Goal: Feedback & Contribution: Contribute content

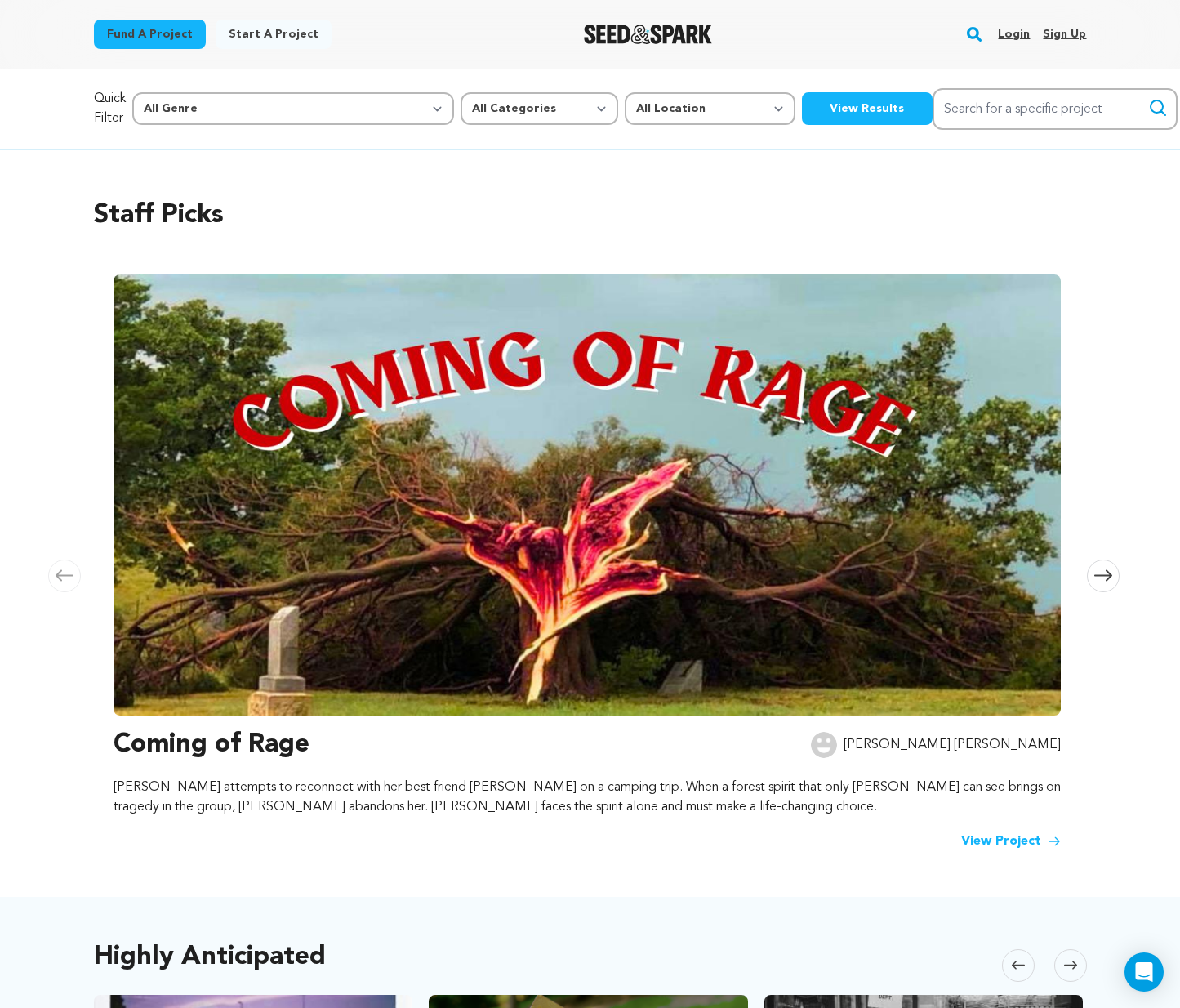
click at [1020, 34] on link "Login" at bounding box center [1013, 34] width 32 height 26
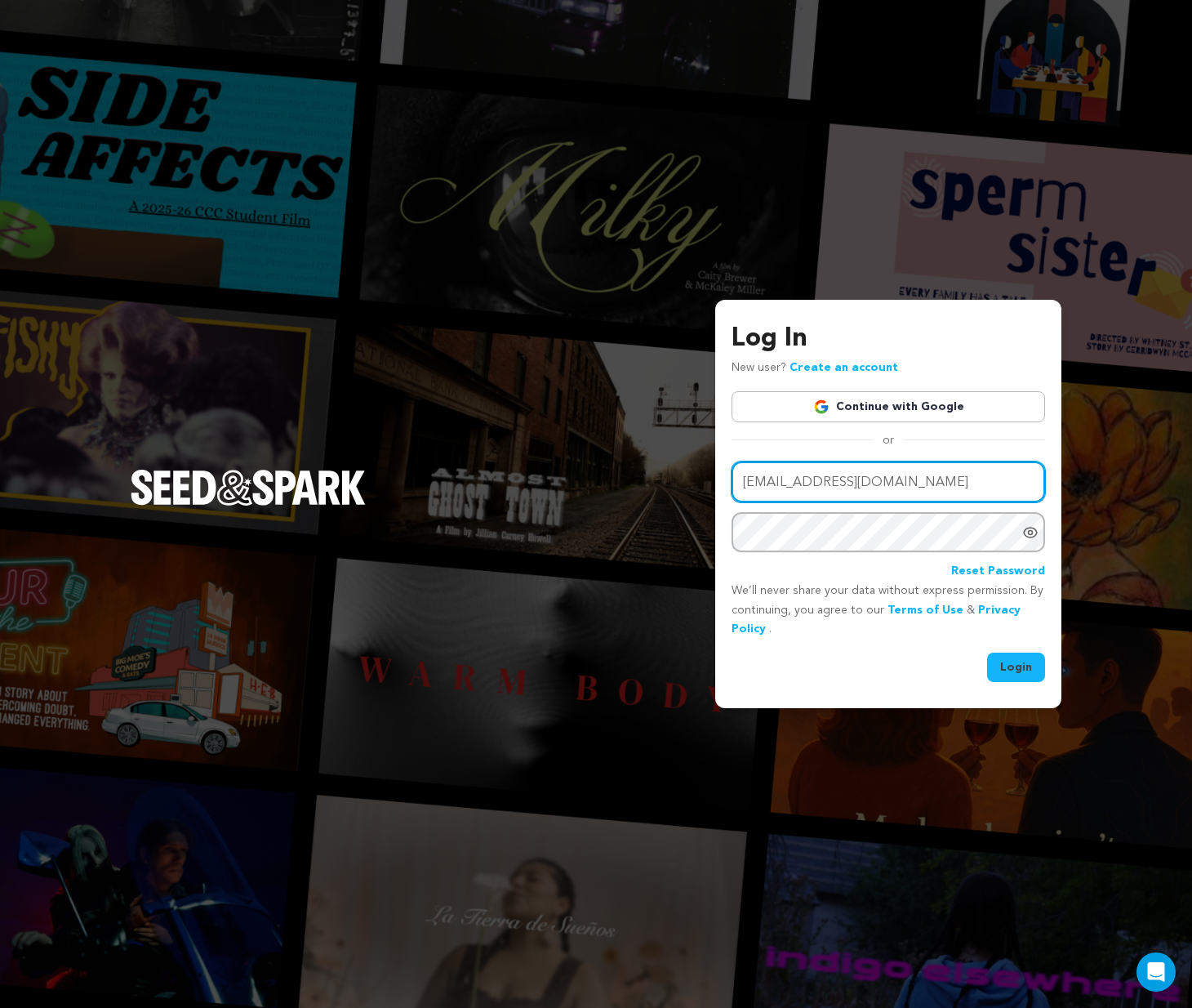
type input "sonervyfilms@gmail.com"
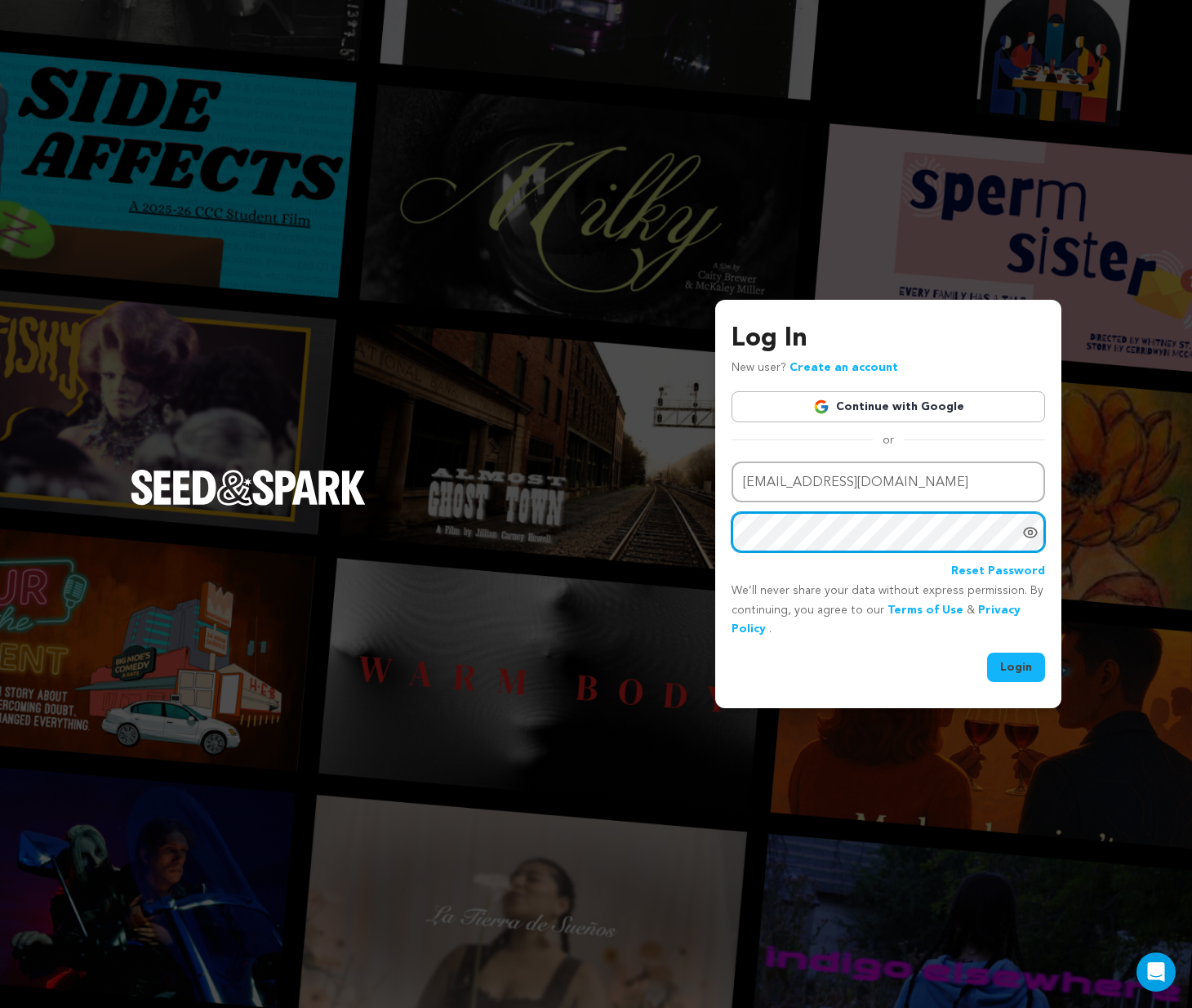
click at [1017, 666] on button "Login" at bounding box center [1016, 667] width 58 height 29
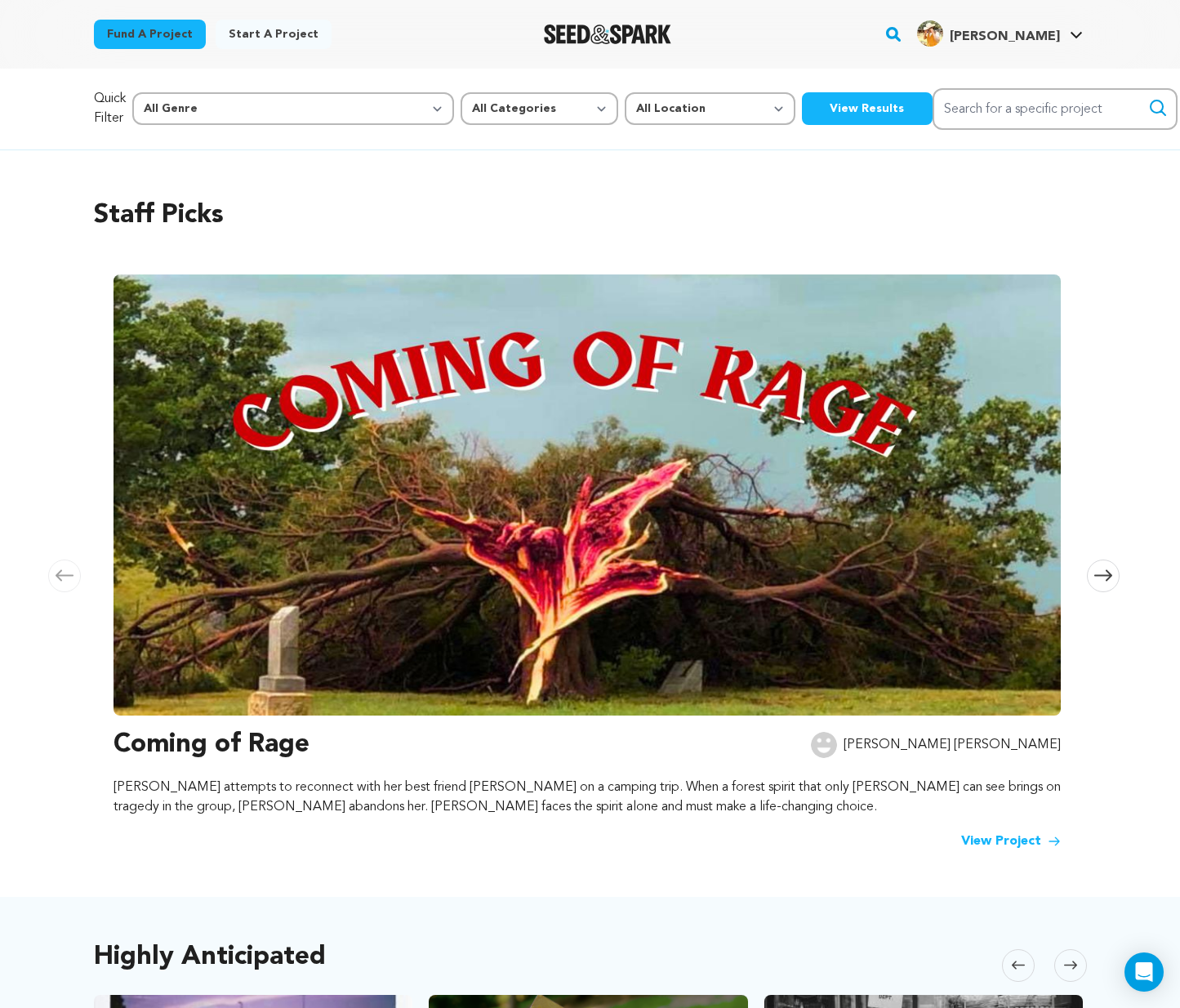
click at [802, 105] on button "View Results" at bounding box center [866, 109] width 130 height 33
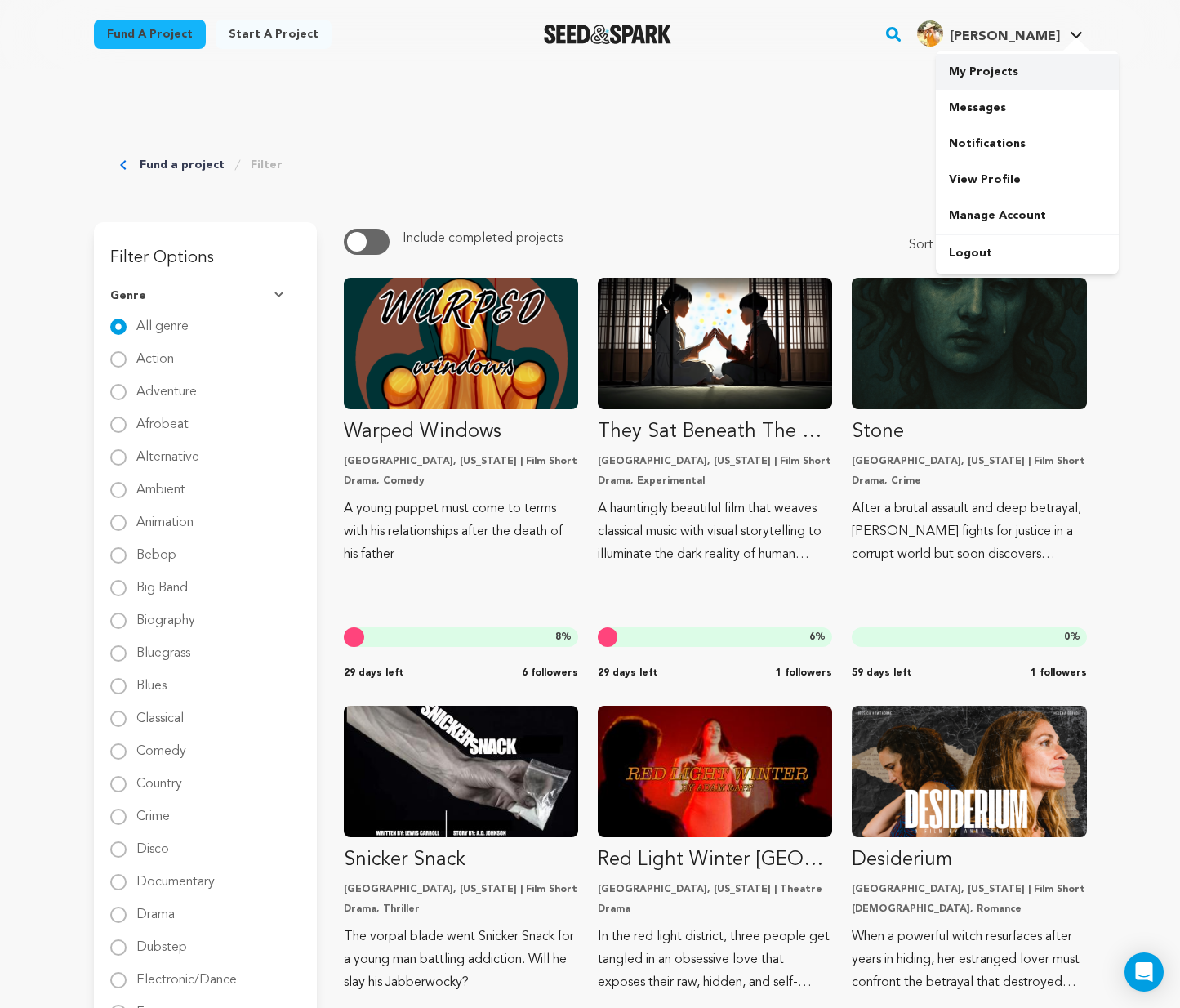
click at [983, 71] on link "My Projects" at bounding box center [1027, 71] width 183 height 36
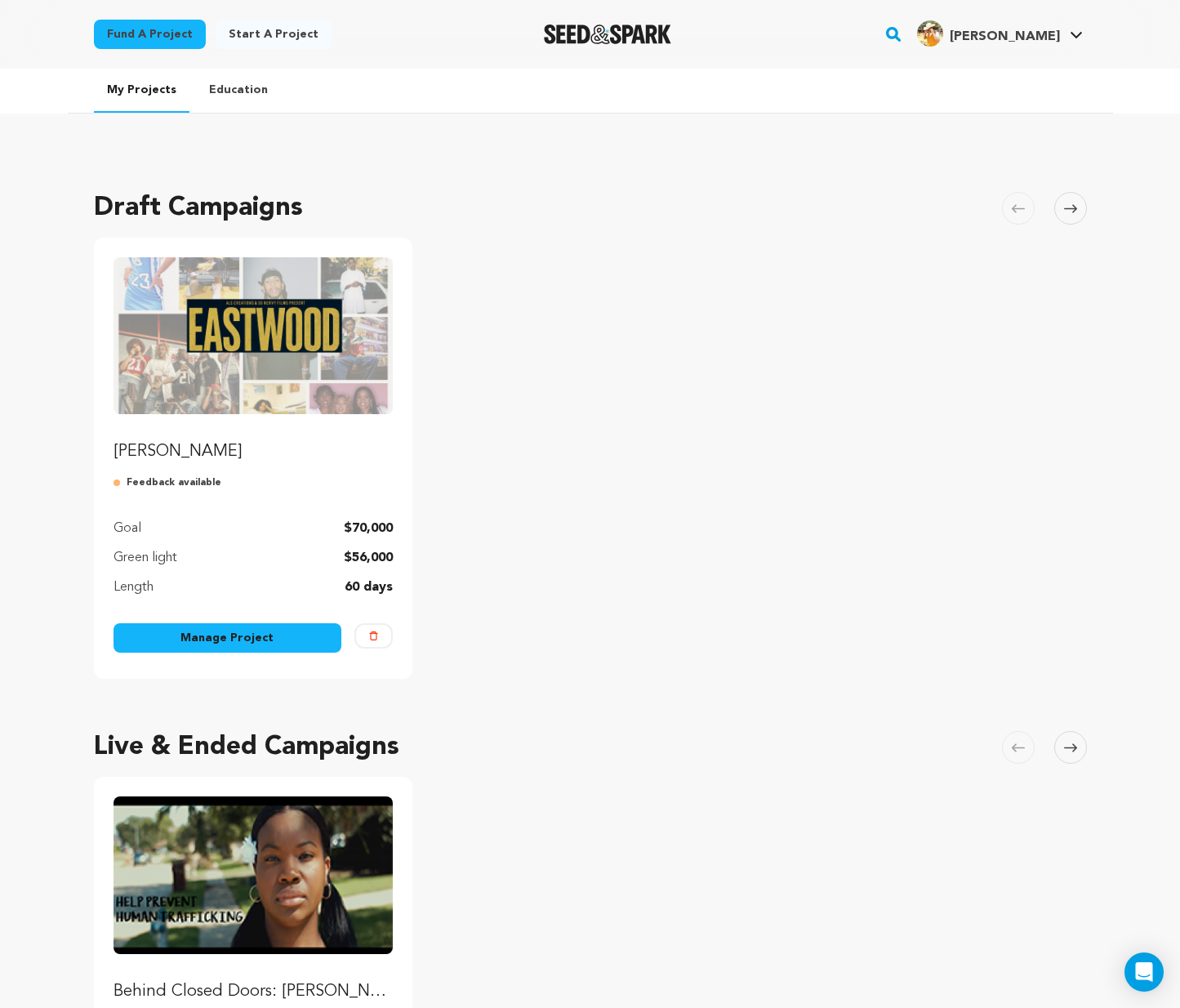
click at [286, 421] on link "[PERSON_NAME]" at bounding box center [253, 360] width 280 height 206
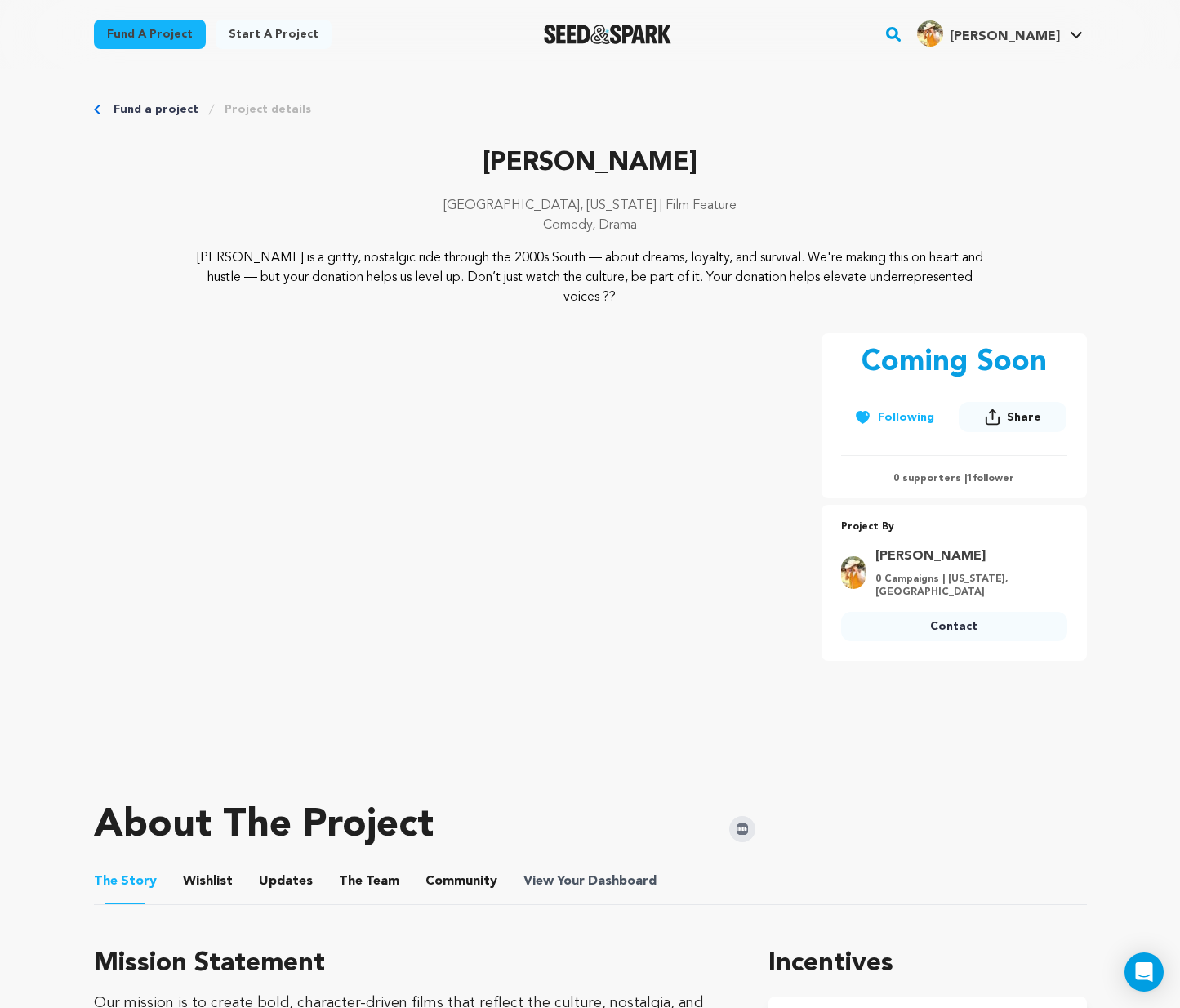
click at [588, 881] on span "Dashboard" at bounding box center [622, 880] width 68 height 19
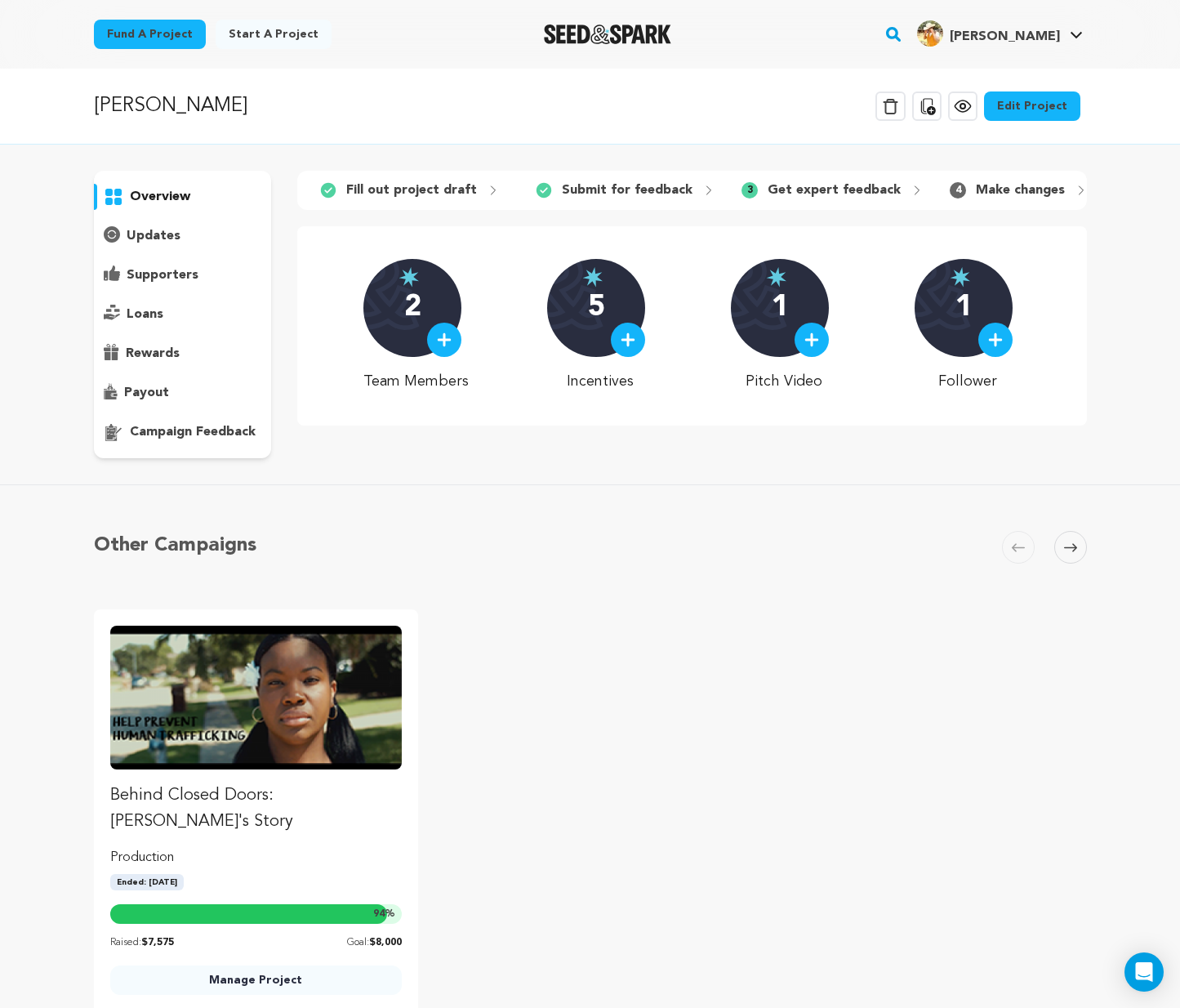
click at [916, 189] on icon at bounding box center [917, 190] width 4 height 8
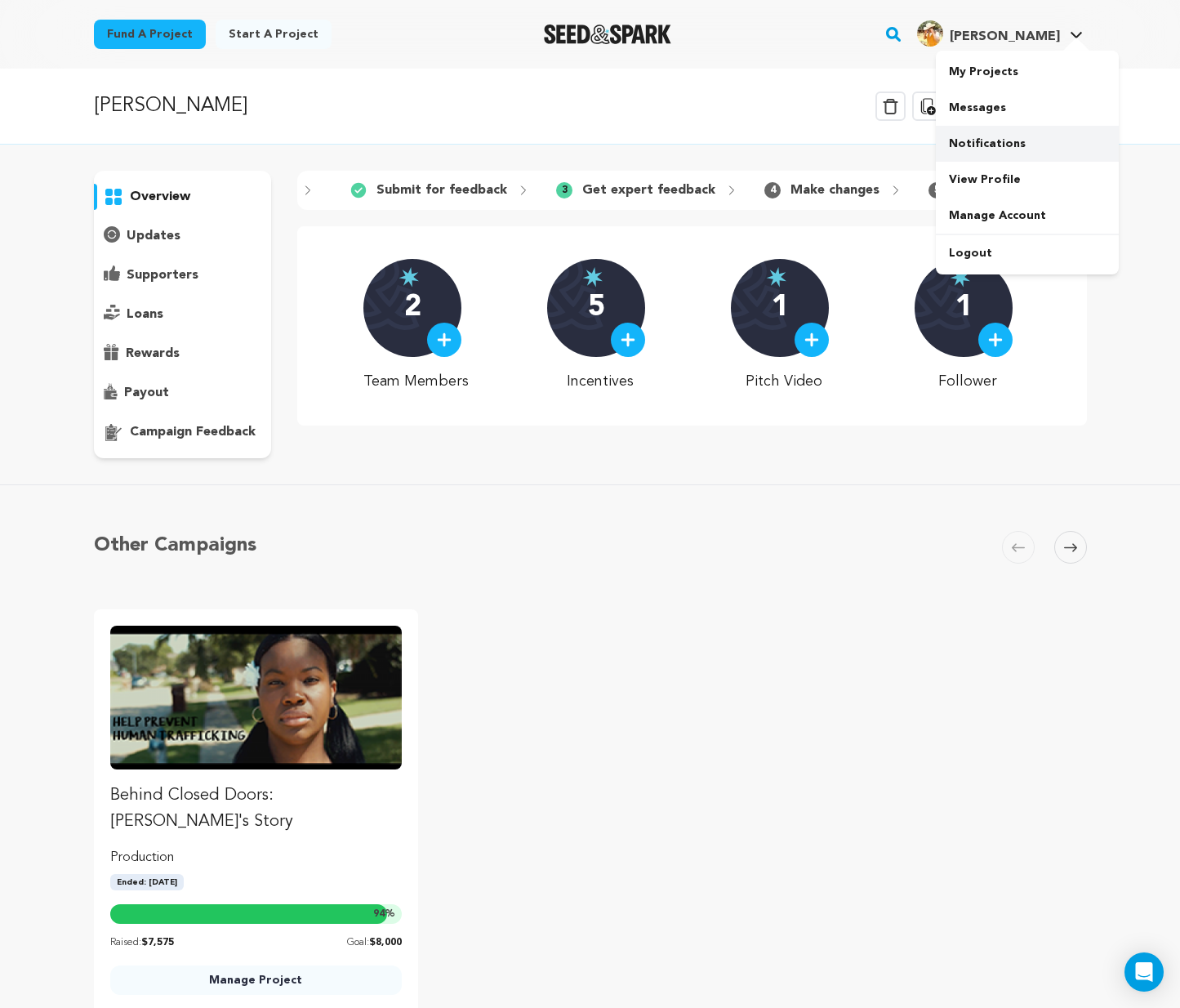
click at [978, 152] on link "Notifications" at bounding box center [1027, 143] width 183 height 36
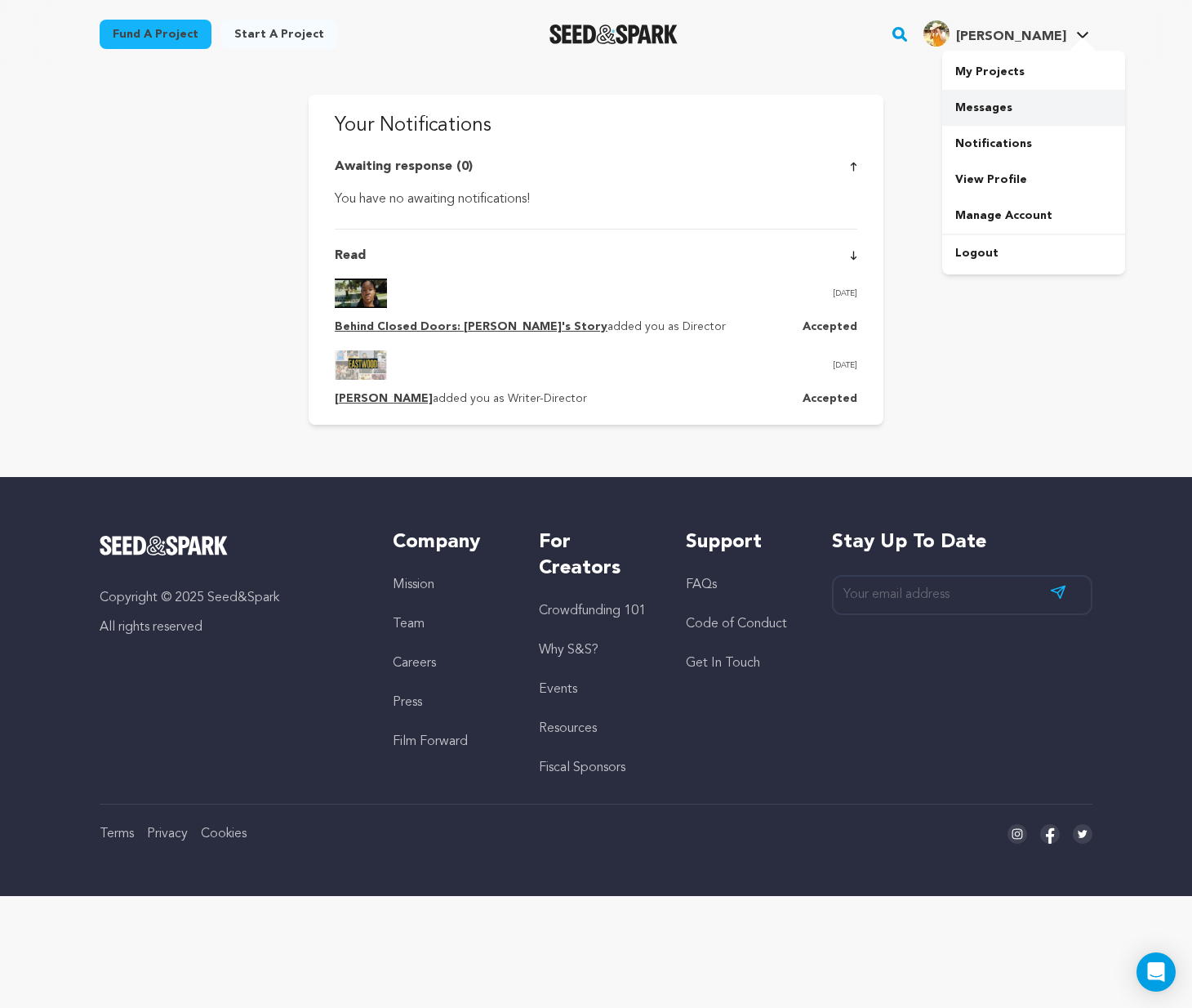
click at [998, 108] on link "Messages" at bounding box center [1033, 107] width 183 height 36
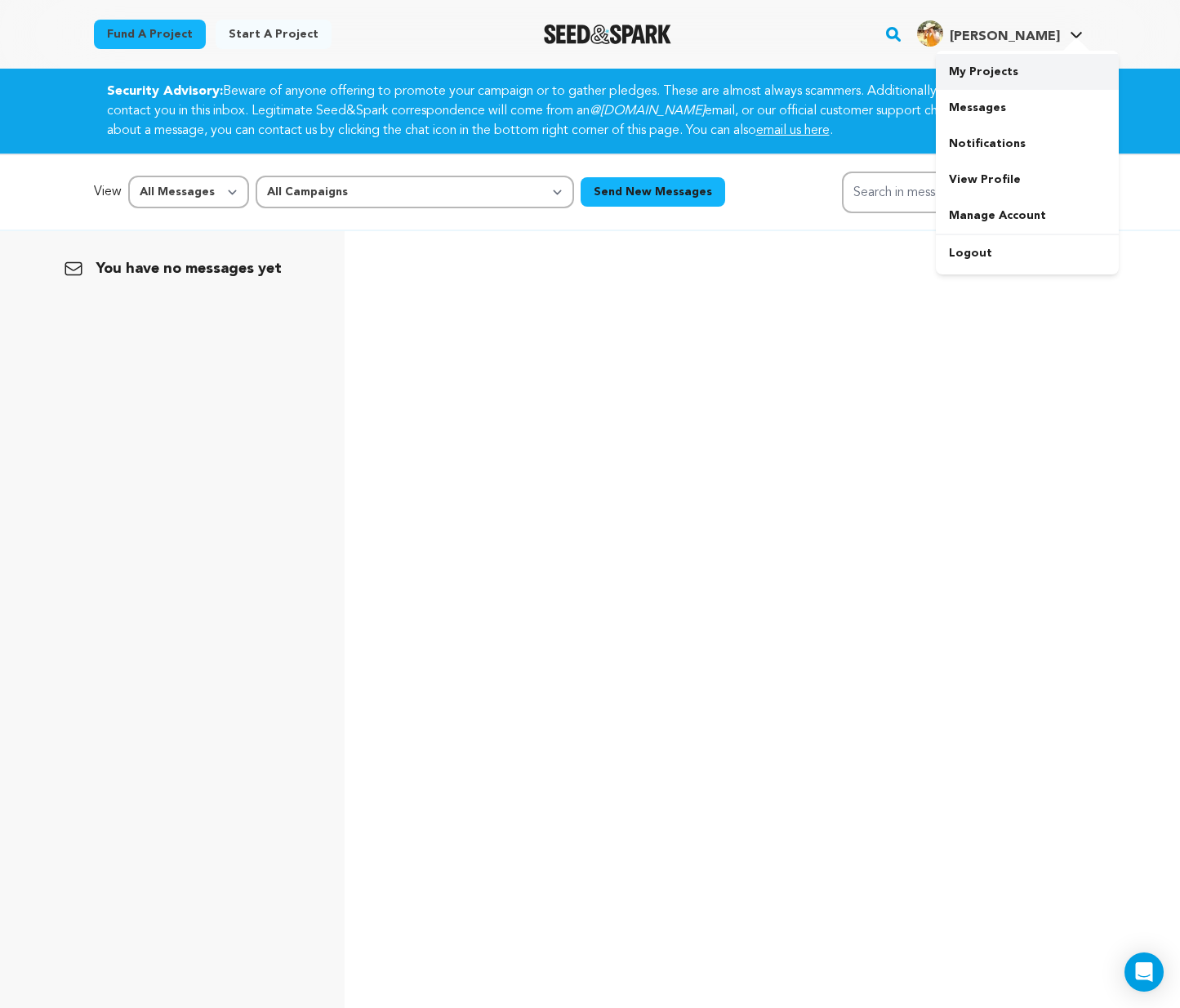
click at [996, 67] on link "My Projects" at bounding box center [1027, 71] width 183 height 36
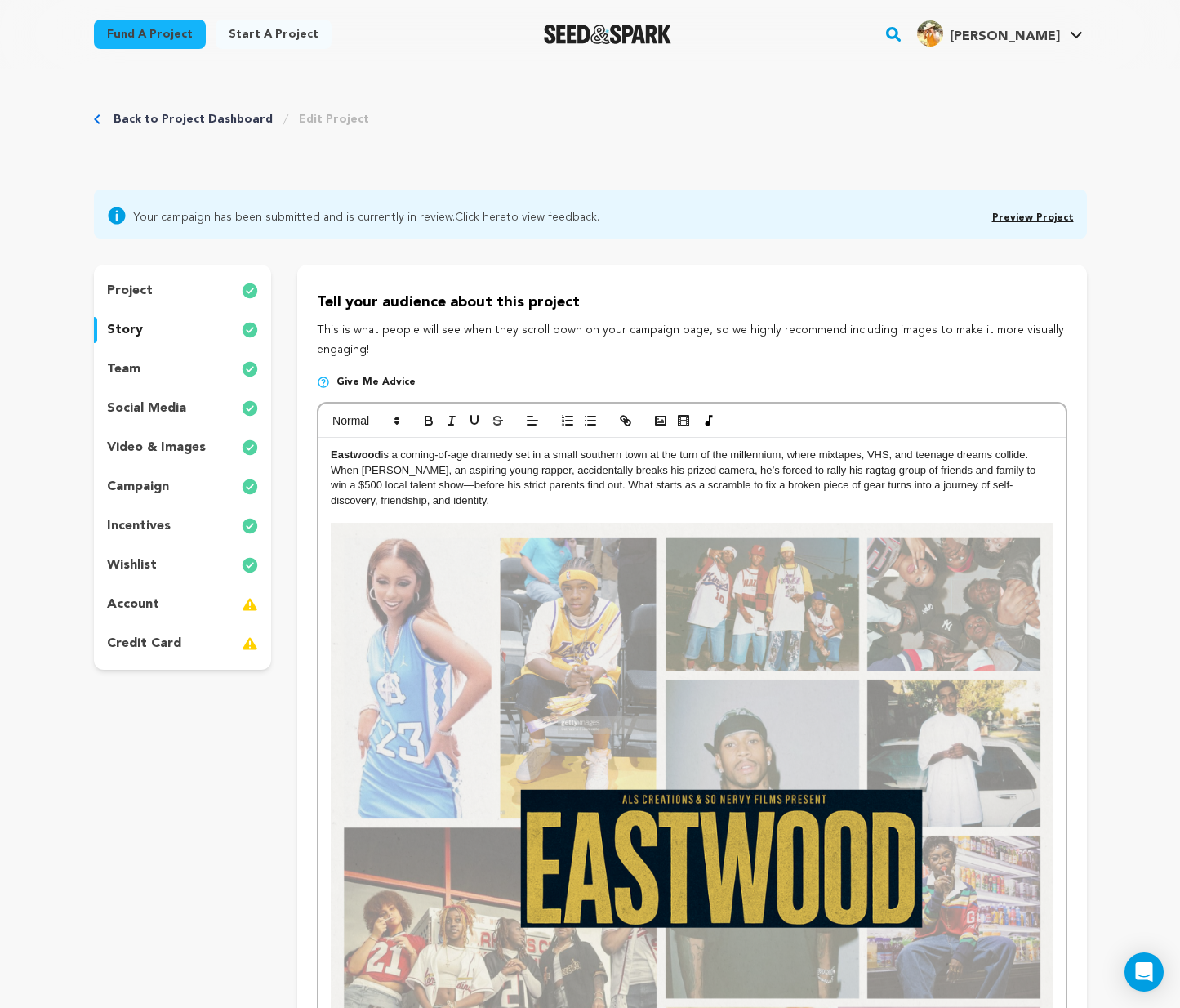
click at [487, 216] on link "Click here" at bounding box center [481, 217] width 51 height 12
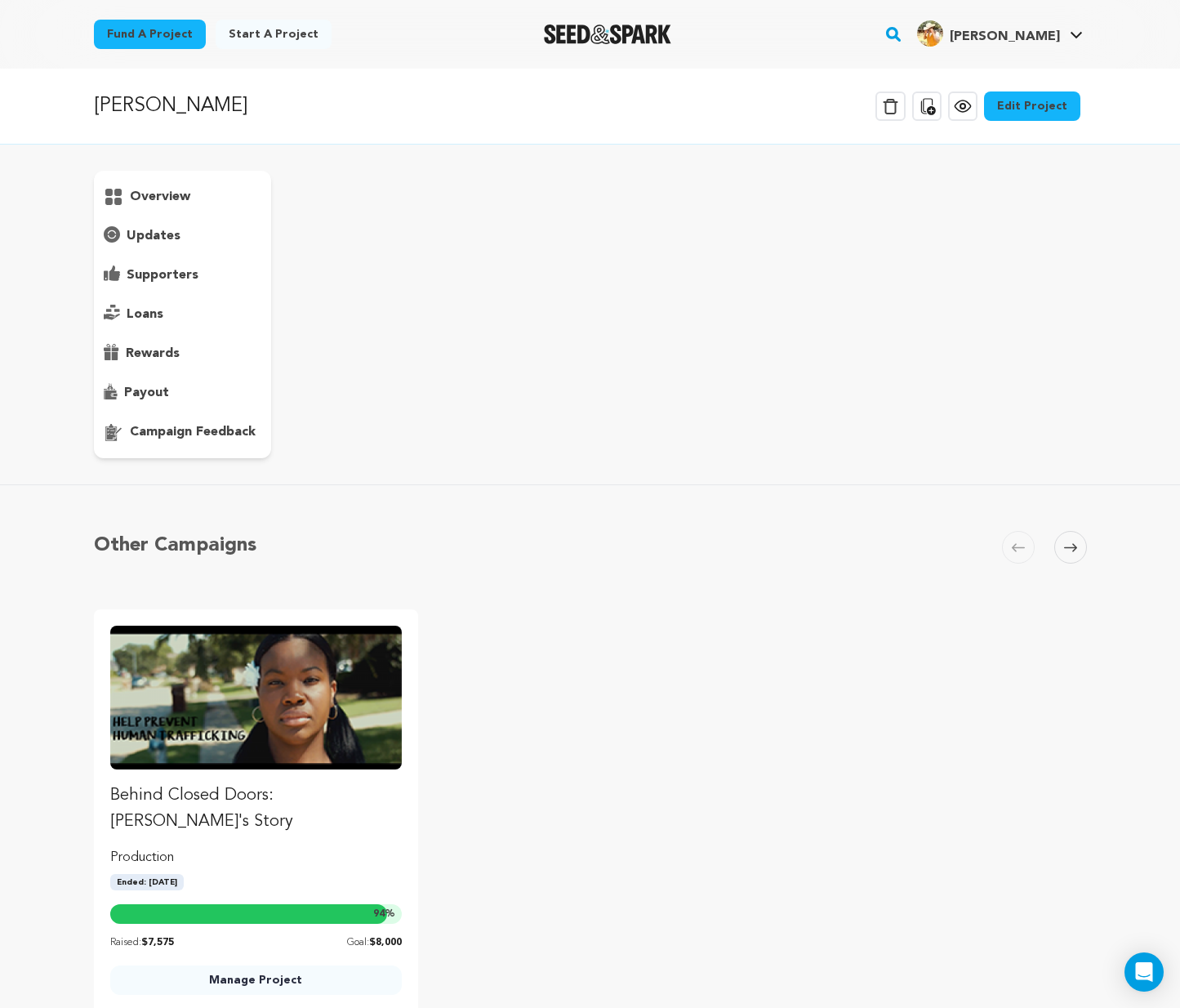
click at [1065, 544] on icon at bounding box center [1070, 547] width 13 height 12
click at [191, 439] on p "campaign feedback" at bounding box center [192, 431] width 126 height 19
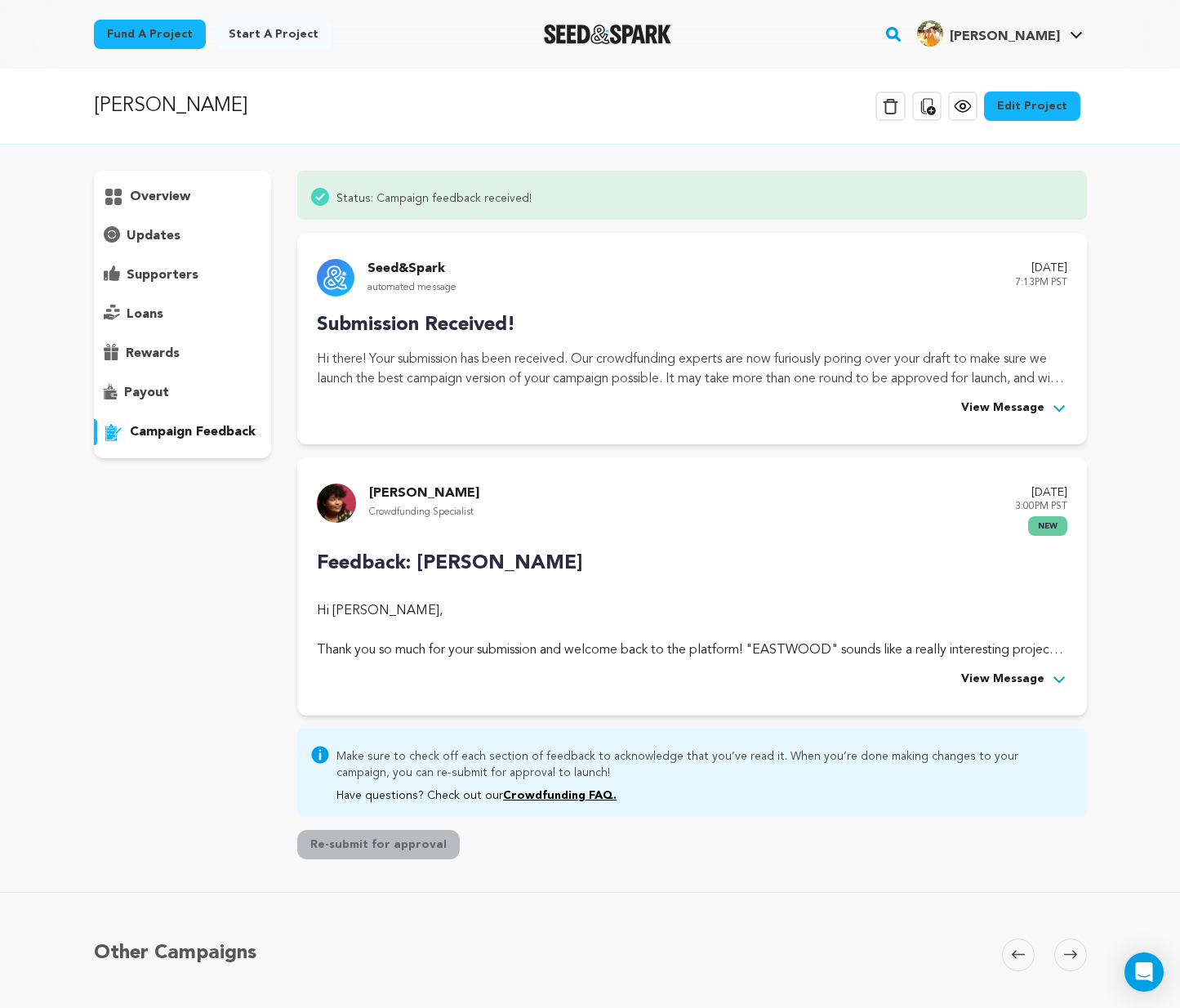
click at [1019, 672] on span "View Message" at bounding box center [1002, 679] width 83 height 19
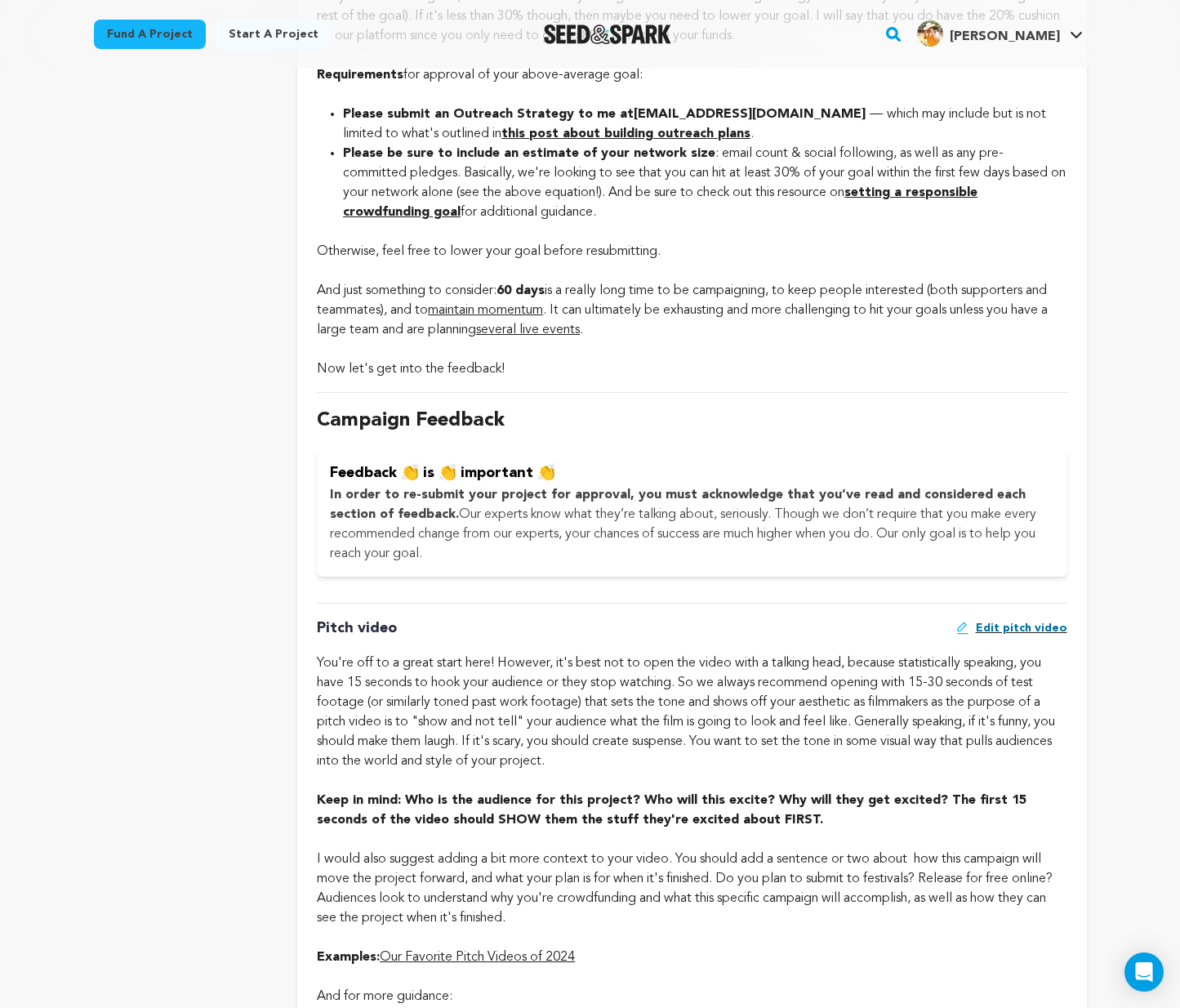
scroll to position [1219, 0]
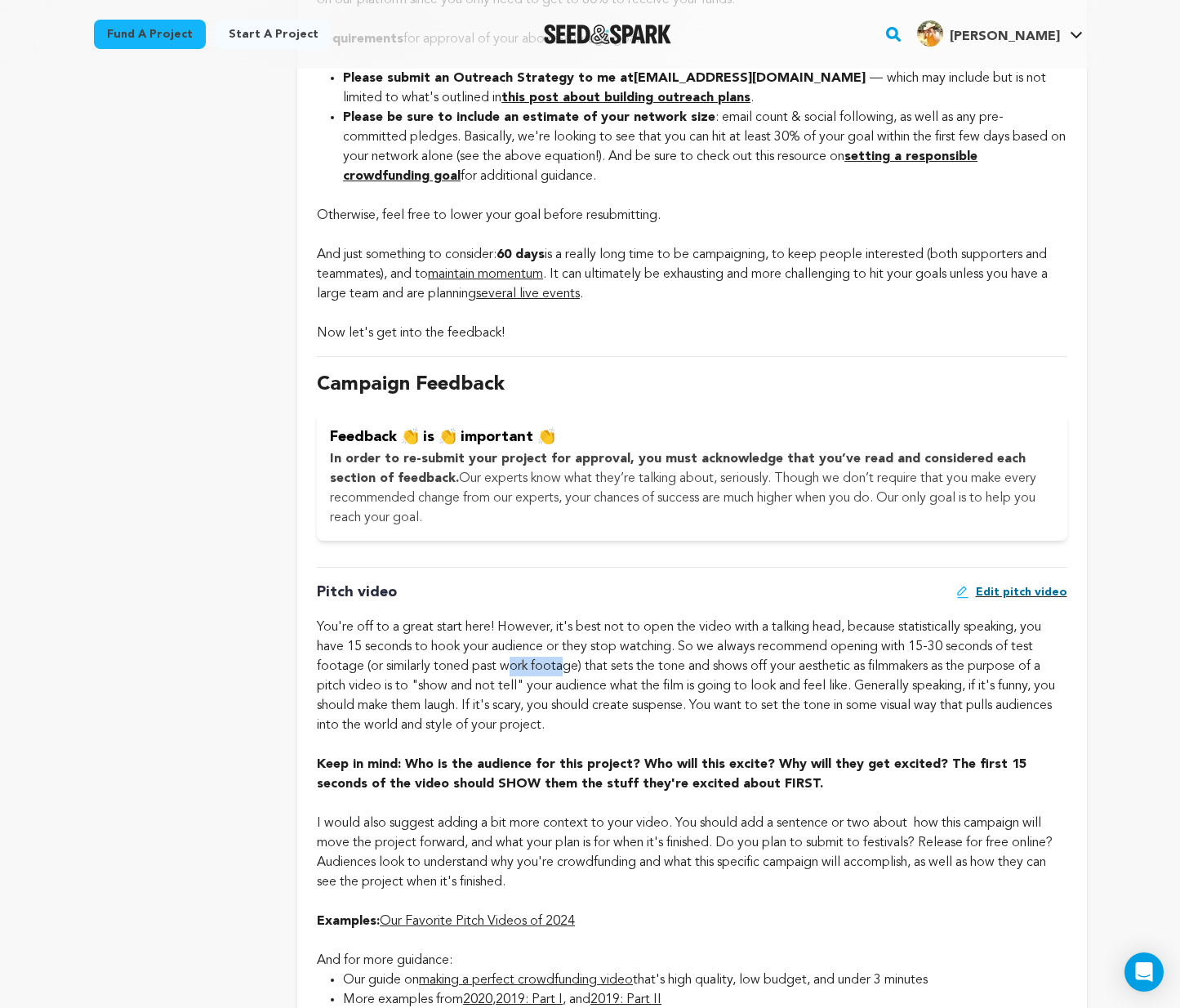
drag, startPoint x: 511, startPoint y: 657, endPoint x: 582, endPoint y: 663, distance: 71.3
drag, startPoint x: 776, startPoint y: 673, endPoint x: 786, endPoint y: 673, distance: 10.0
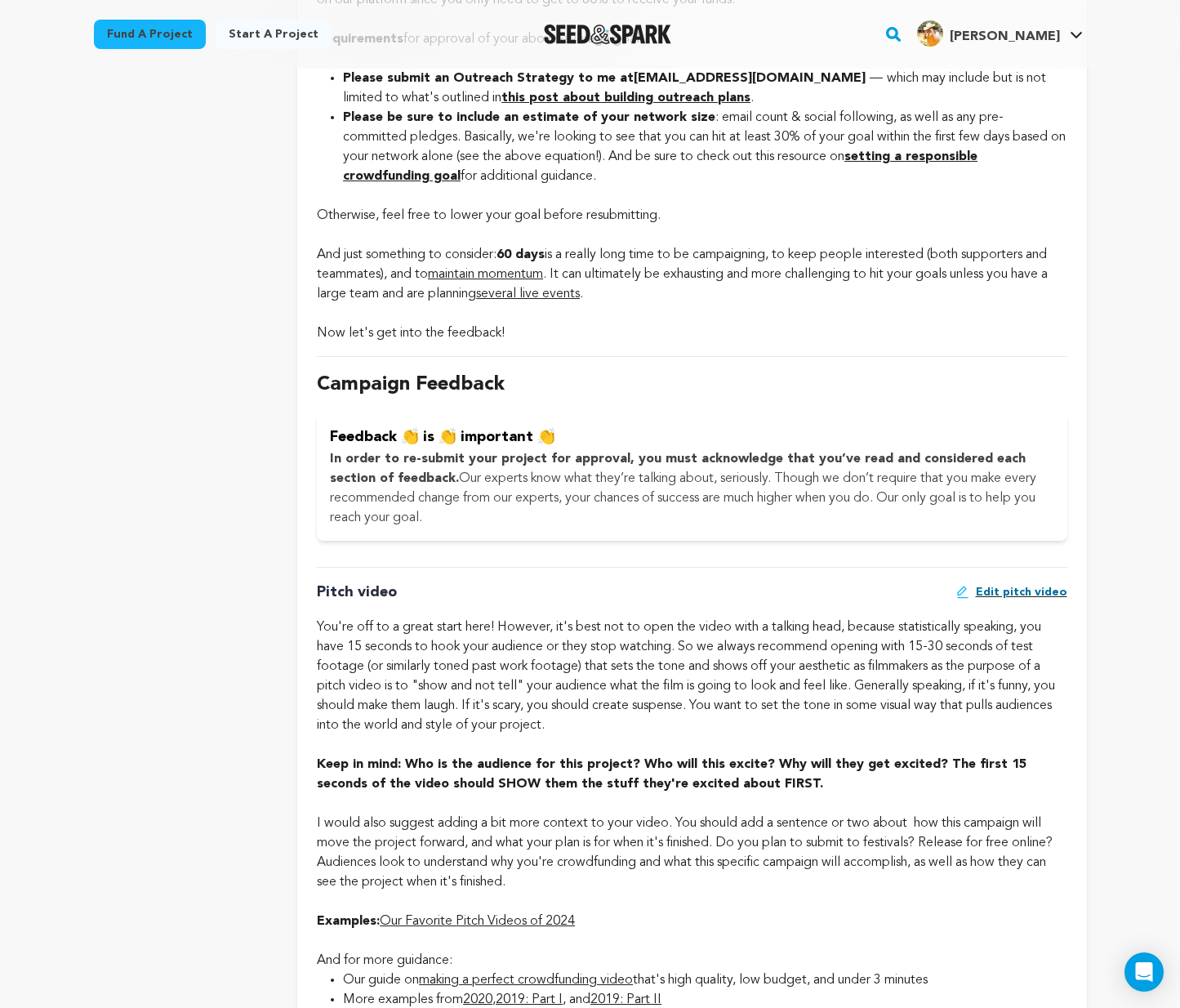
drag, startPoint x: 735, startPoint y: 682, endPoint x: 918, endPoint y: 718, distance: 186.5
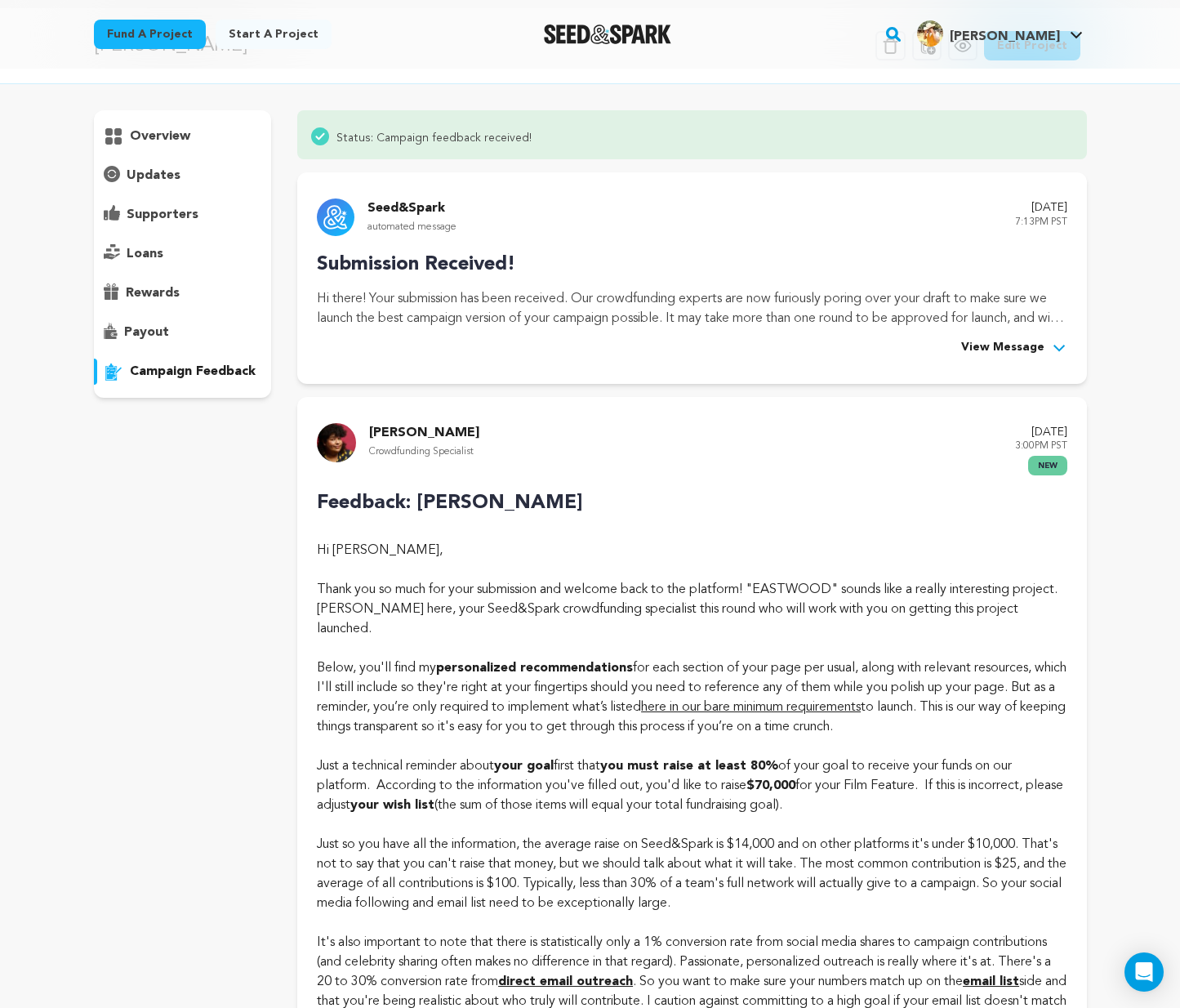
scroll to position [0, 0]
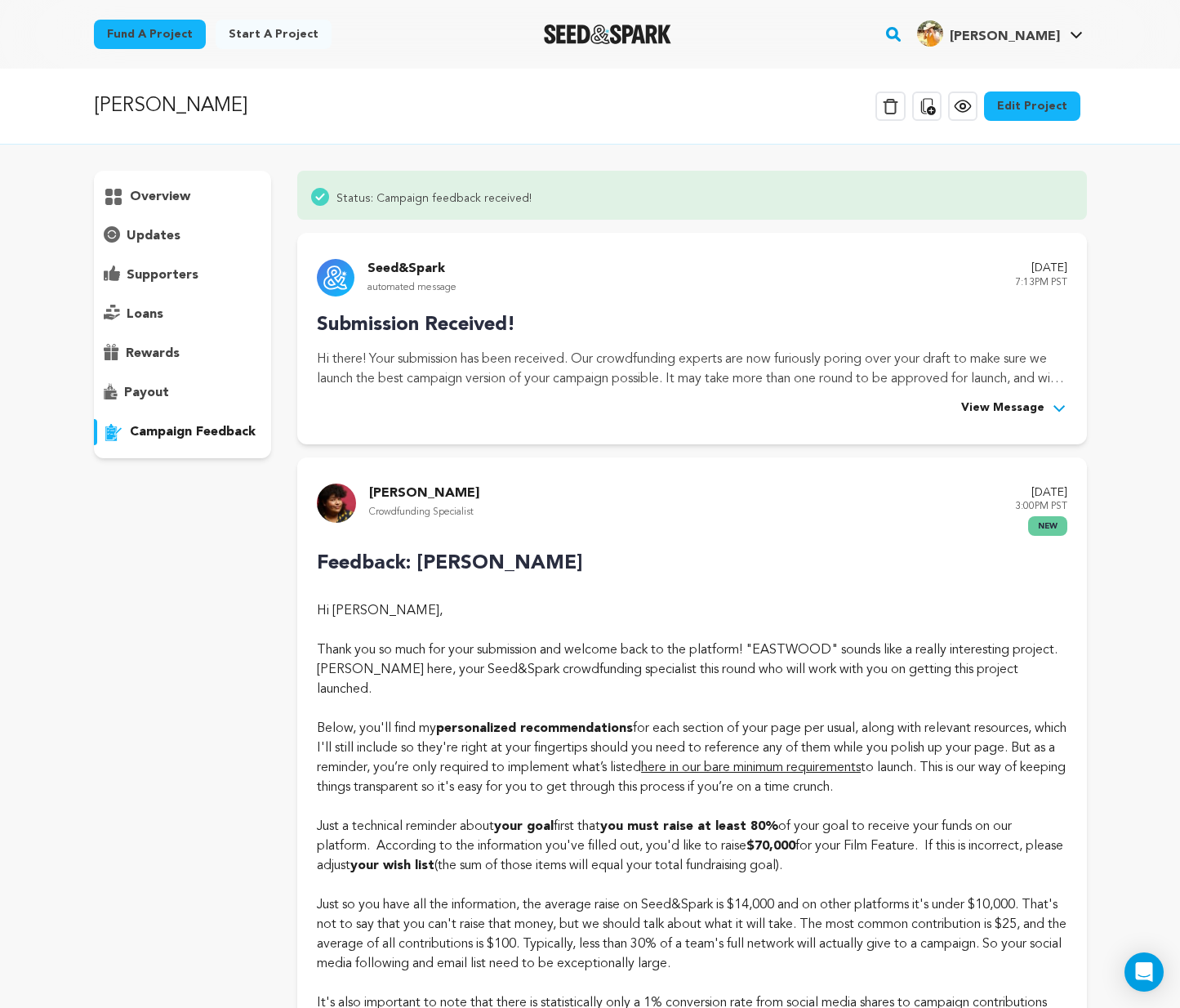
click at [1023, 407] on span "View Message" at bounding box center [1002, 408] width 83 height 19
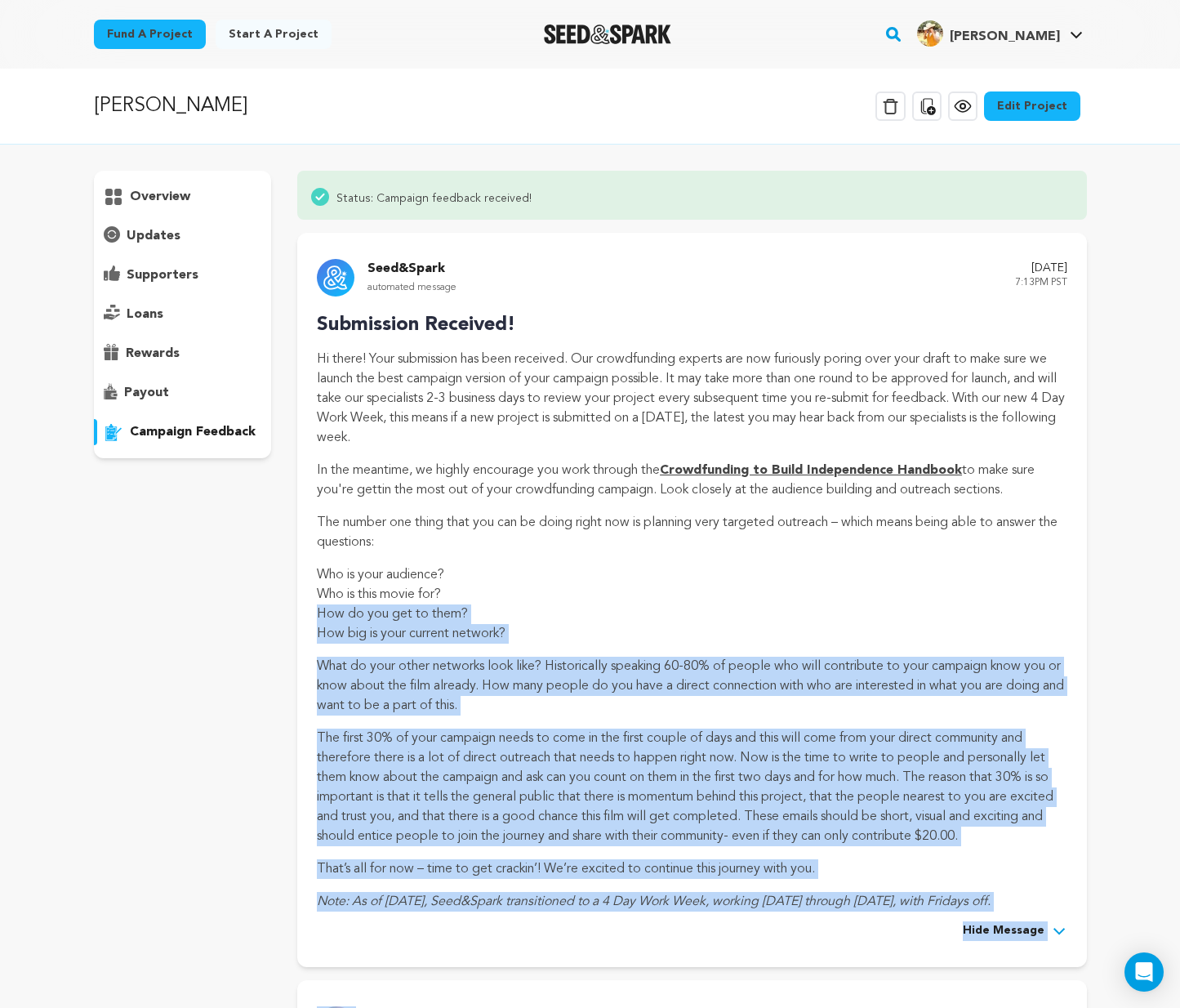
drag, startPoint x: 312, startPoint y: 162, endPoint x: 869, endPoint y: 600, distance: 708.6
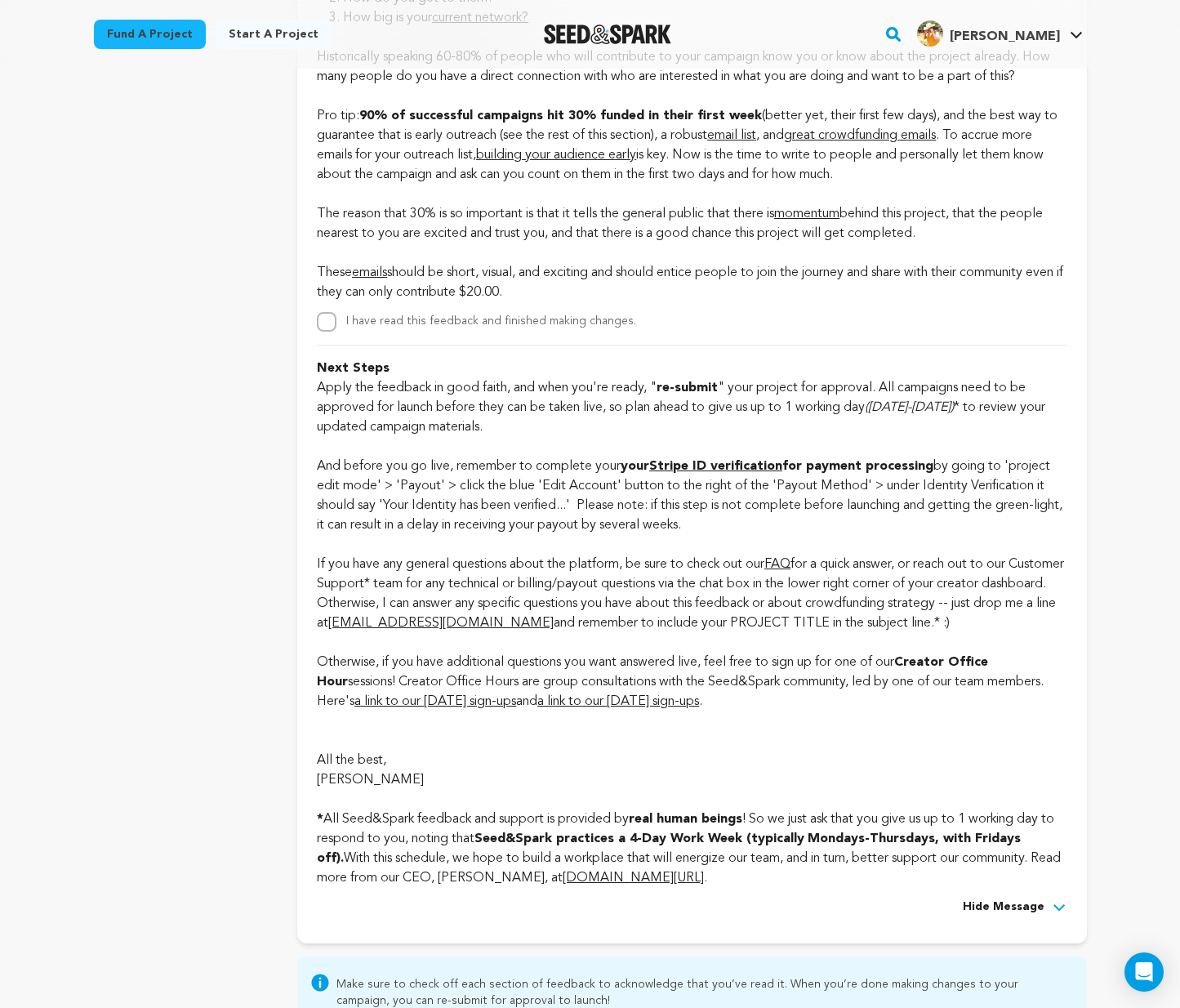
scroll to position [5842, 0]
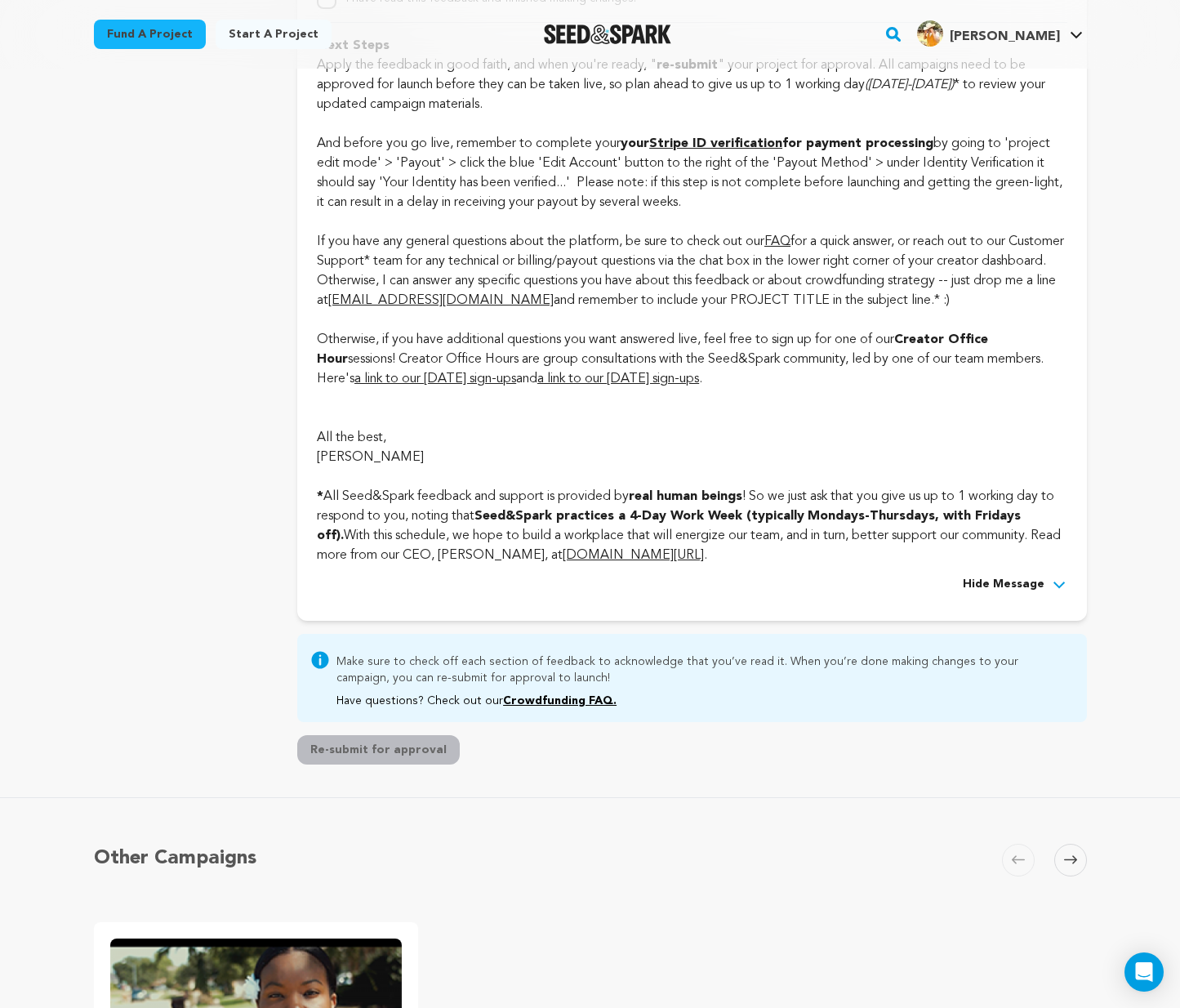
click at [662, 565] on p "* All Seed&Spark feedback and support is provided by real human beings ! So we …" at bounding box center [691, 515] width 750 height 98
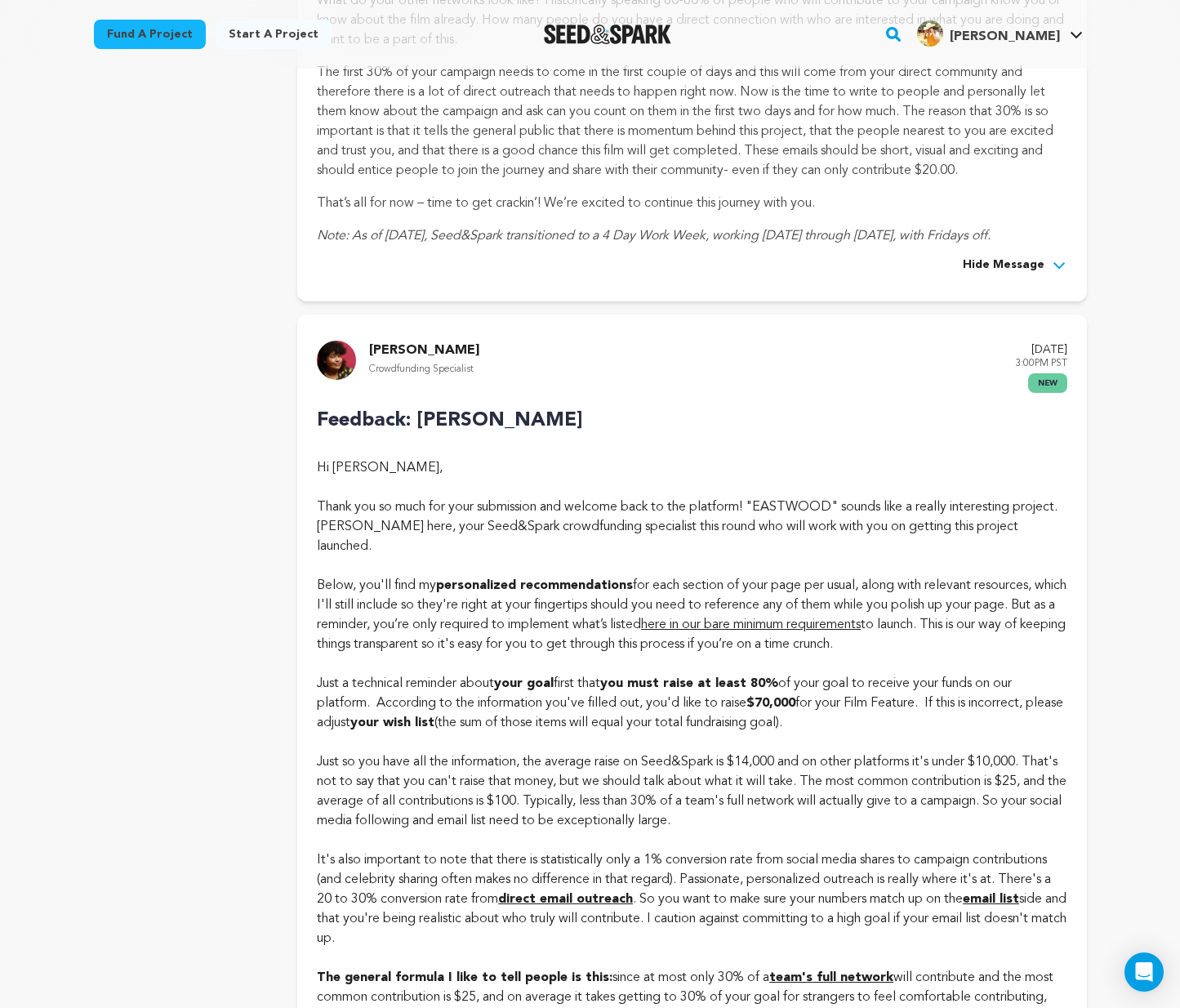
scroll to position [650, 0]
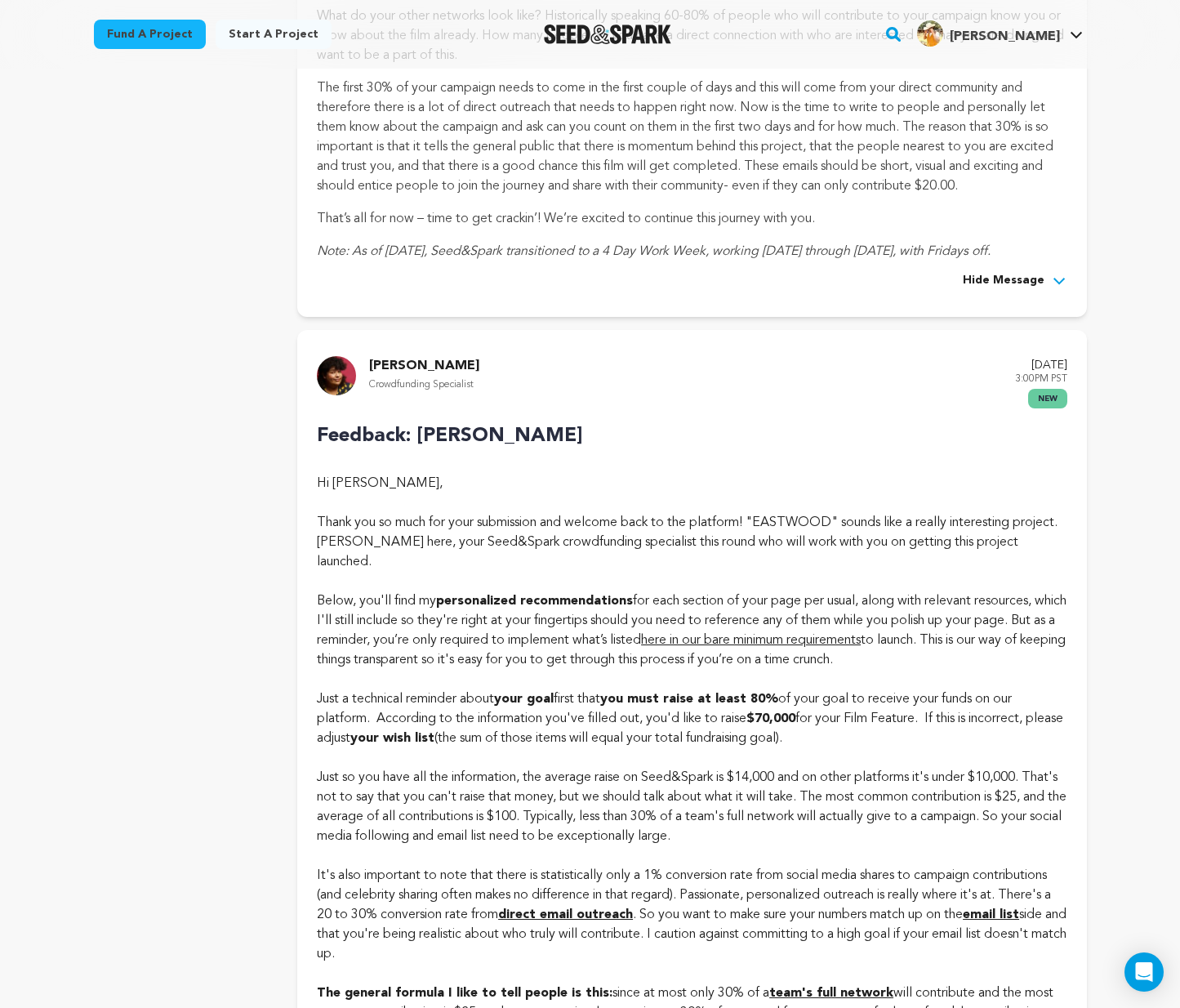
drag, startPoint x: 670, startPoint y: 588, endPoint x: 316, endPoint y: 354, distance: 424.3
click at [370, 129] on p "The first 30% of your campaign needs to come in the first couple of days and th…" at bounding box center [691, 137] width 750 height 118
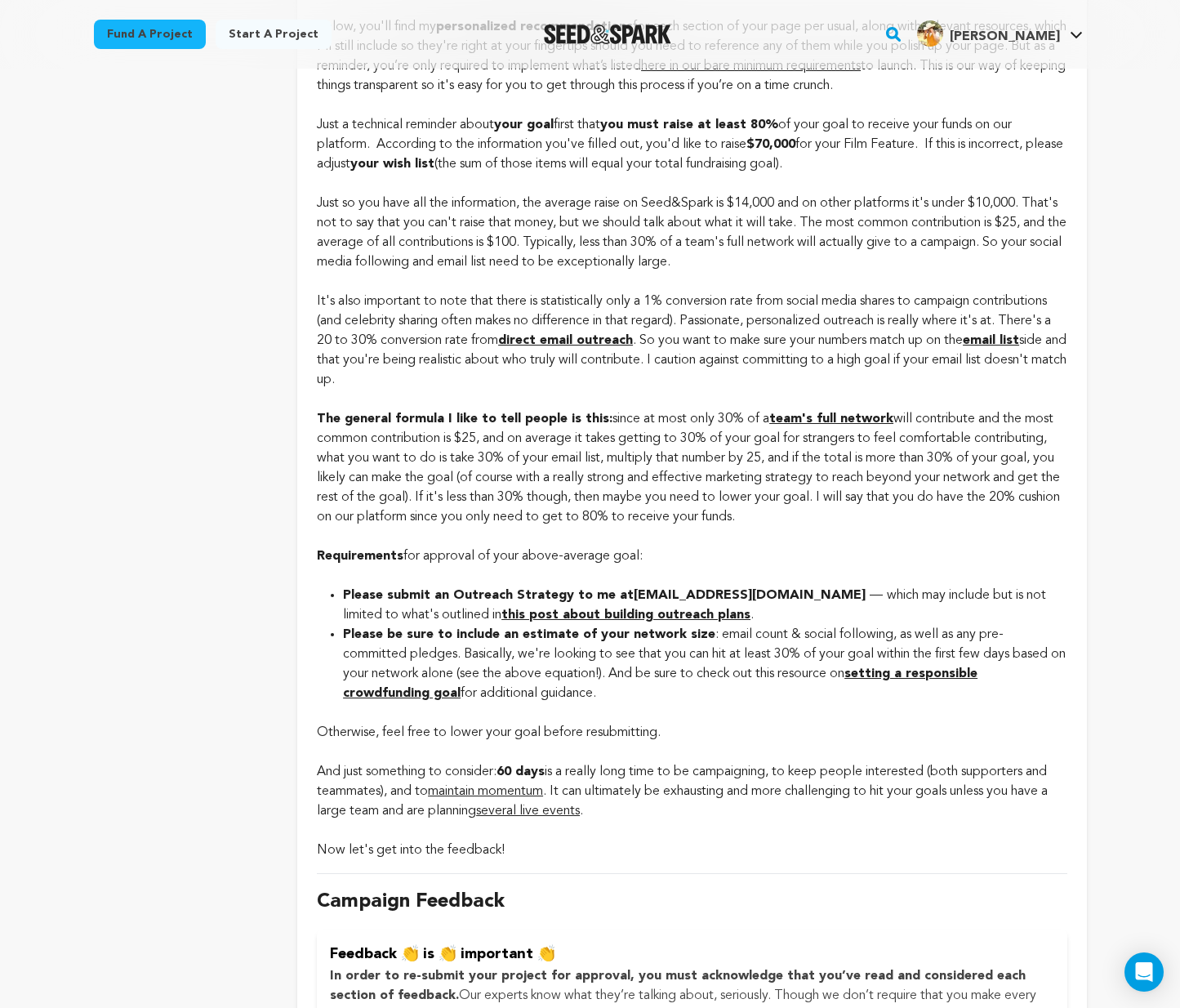
scroll to position [909, 0]
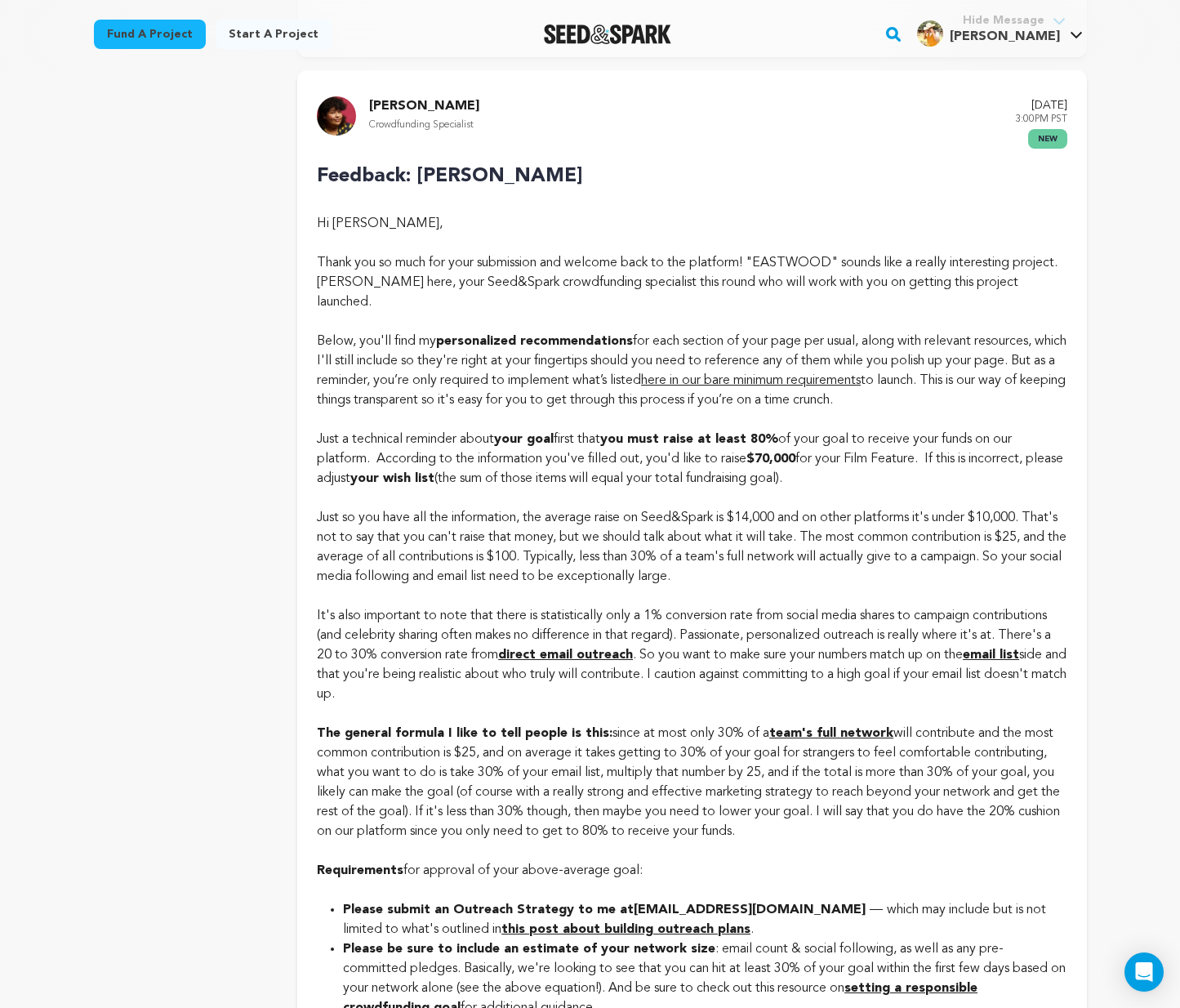
click at [345, 112] on img at bounding box center [336, 116] width 39 height 39
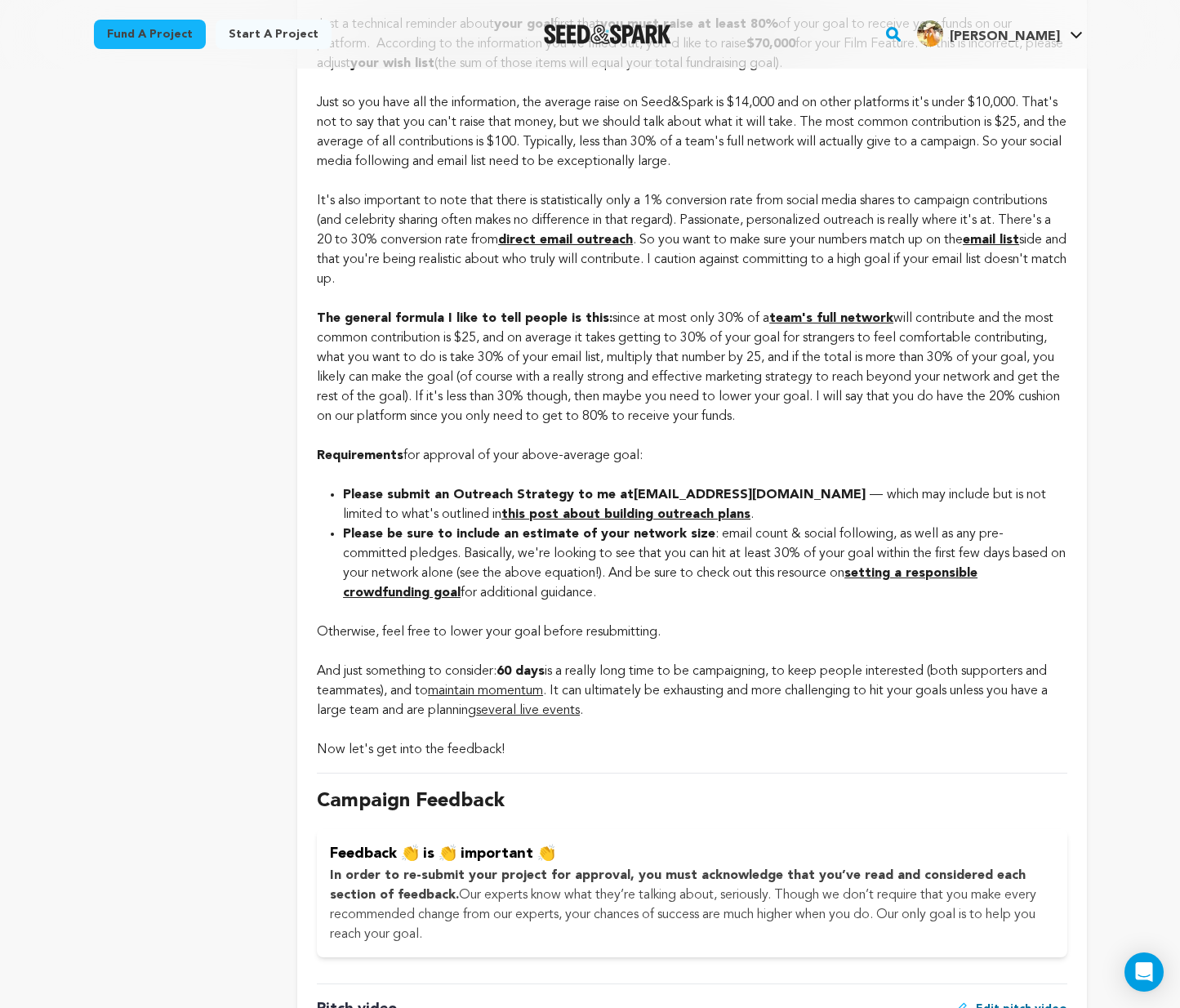
scroll to position [1364, 0]
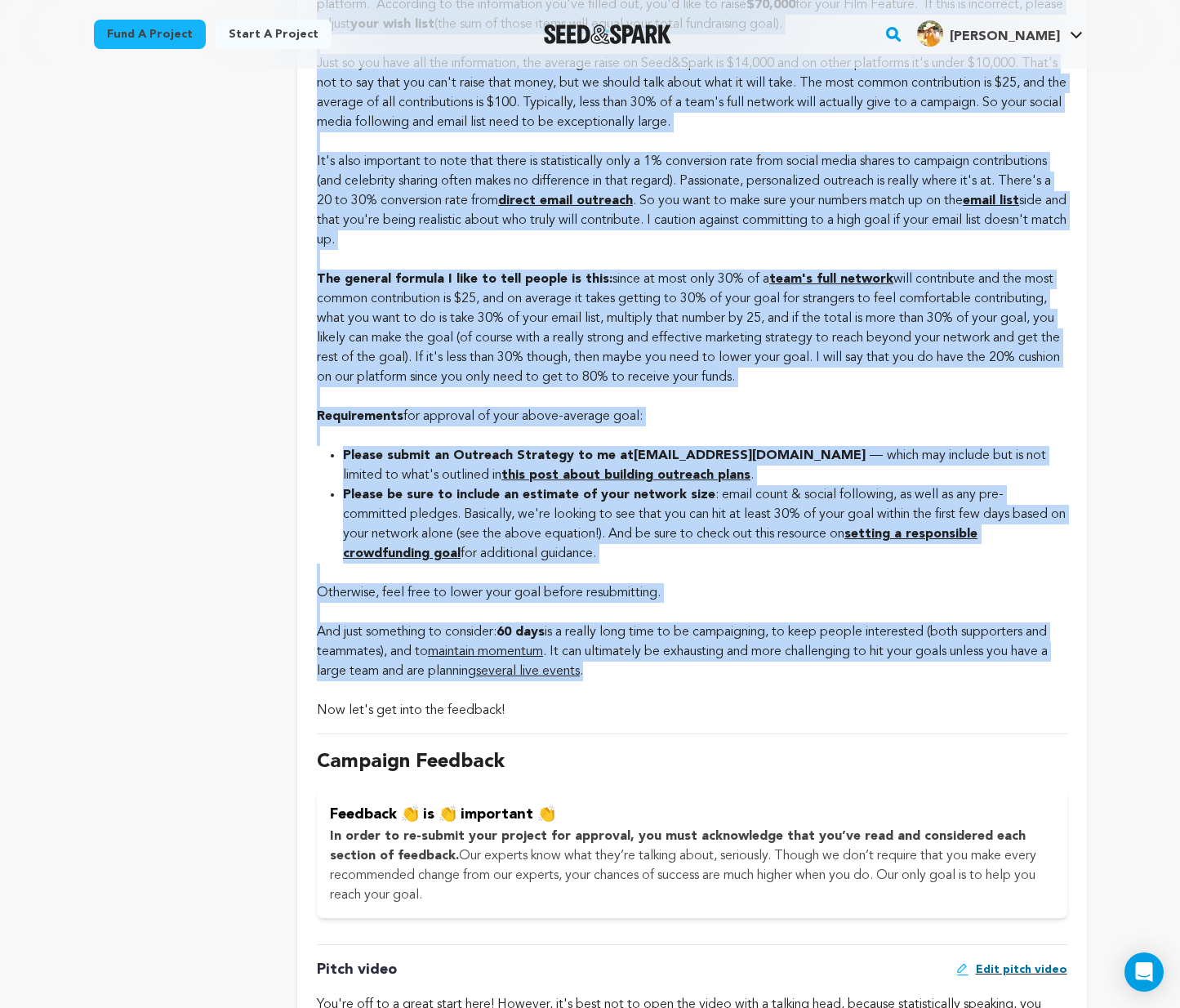
drag, startPoint x: 317, startPoint y: 520, endPoint x: 833, endPoint y: 690, distance: 543.3
copy div "Feedback: EASTWOOD Hi Huey Rawls, Thank you so much for your submission and wel…"
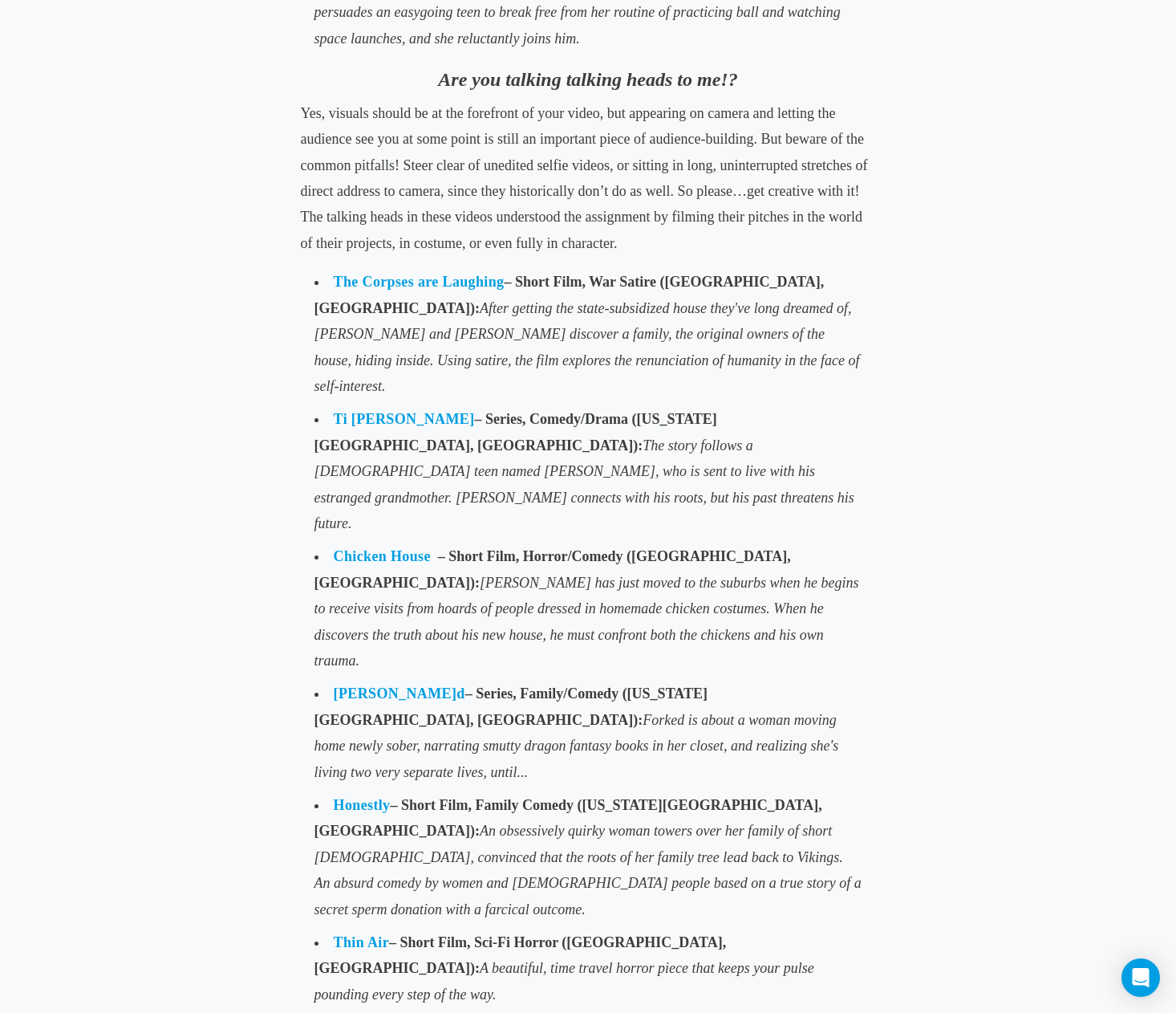
scroll to position [3135, 0]
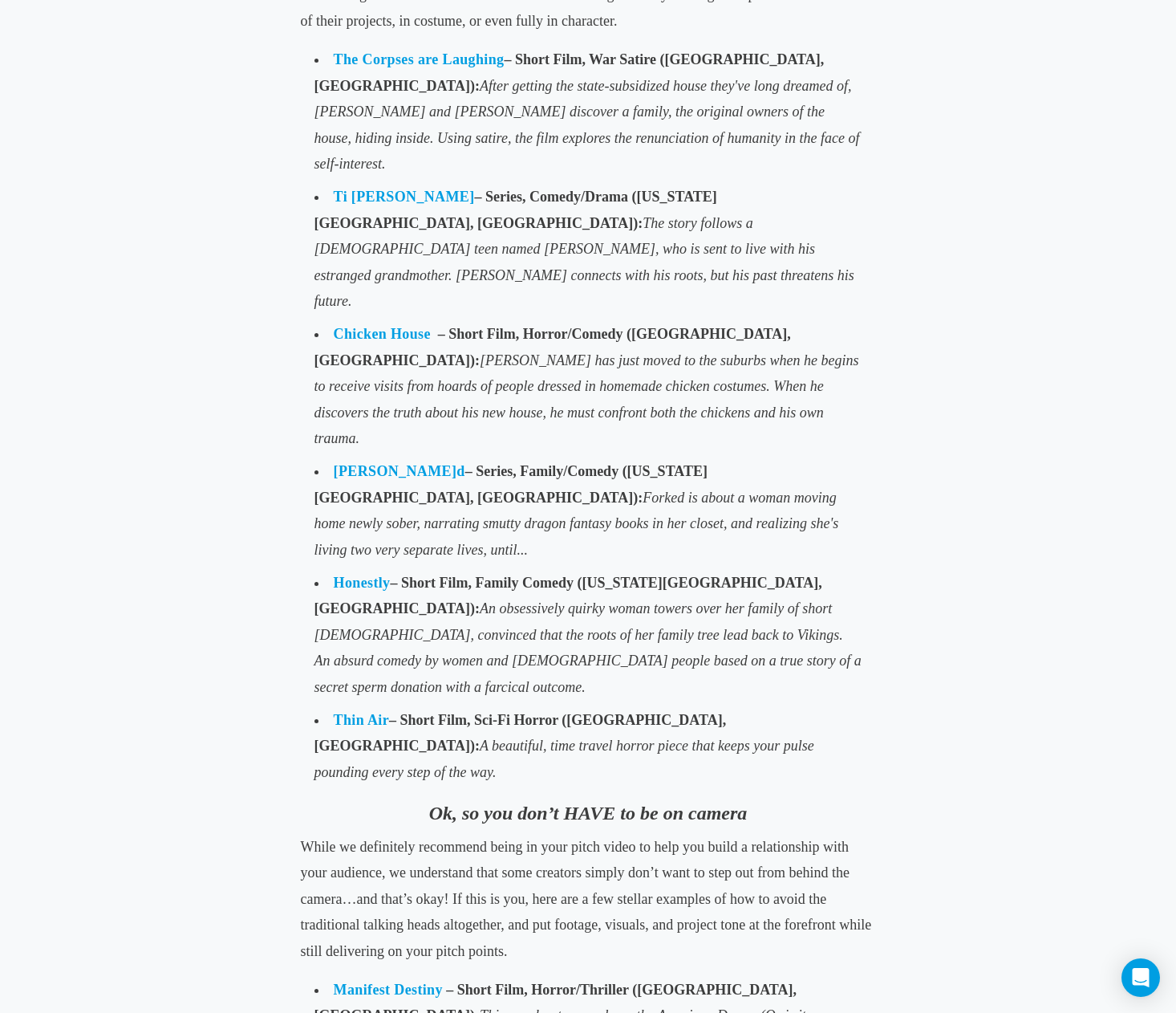
scroll to position [3467, 0]
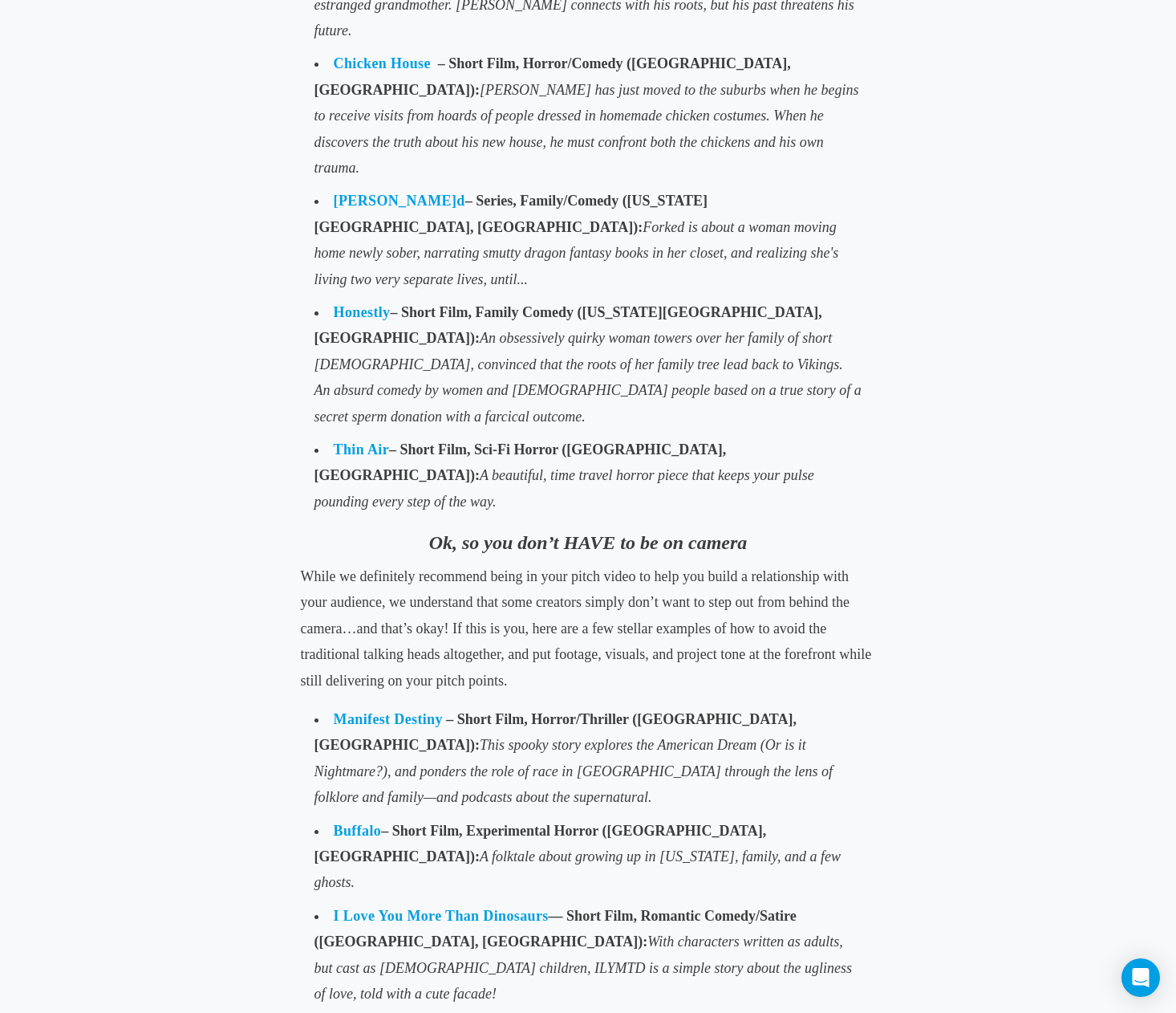
scroll to position [3603, 0]
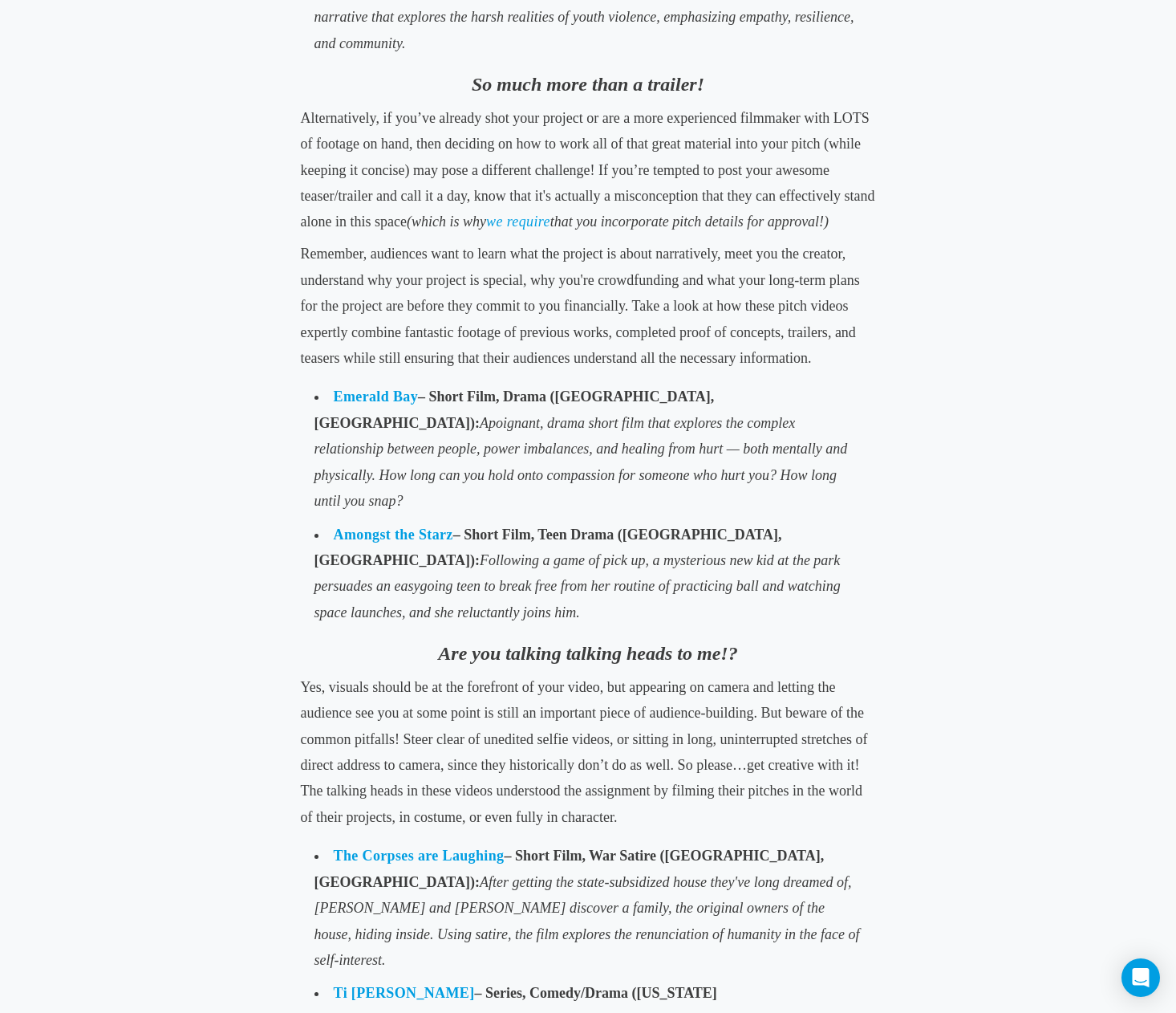
scroll to position [1364, 0]
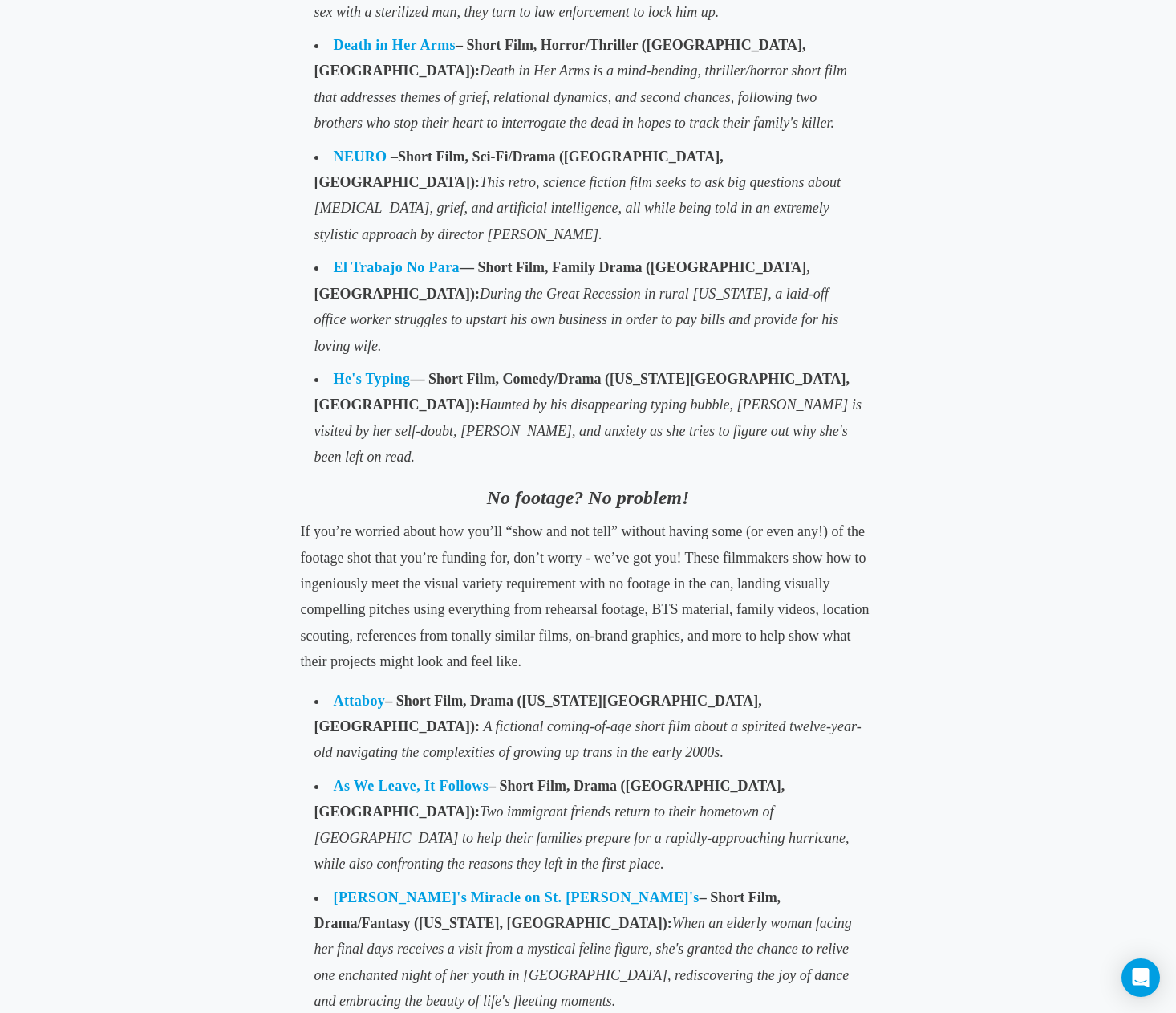
click at [362, 684] on li "Attaboy – Short Film, Drama (New York City, NY): A fictional coming-of-age shor…" at bounding box center [589, 726] width 563 height 85
click at [364, 693] on link "Attaboy" at bounding box center [359, 701] width 52 height 16
